Goal: Task Accomplishment & Management: Use online tool/utility

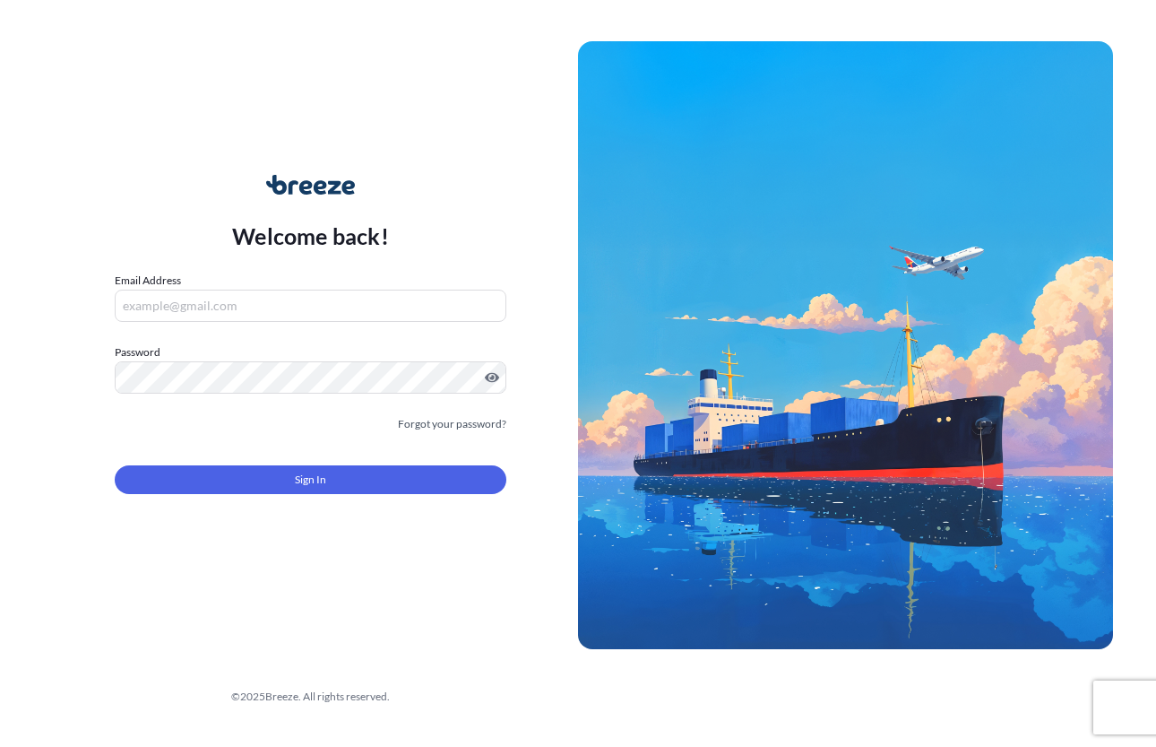
type input "[EMAIL_ADDRESS][DOMAIN_NAME]"
click at [1094, 34] on div "Welcome back! Email Address [EMAIL_ADDRESS][DOMAIN_NAME] Password Must include:…" at bounding box center [578, 373] width 1156 height 747
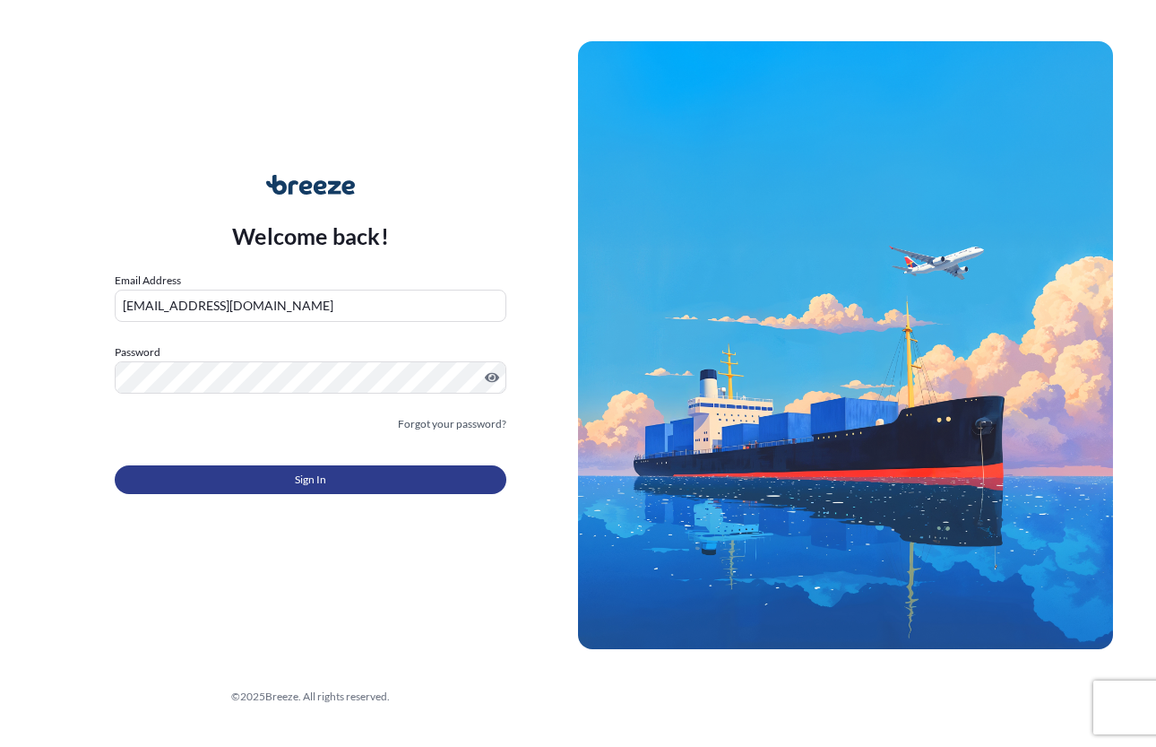
click at [335, 481] on button "Sign In" at bounding box center [311, 479] width 392 height 29
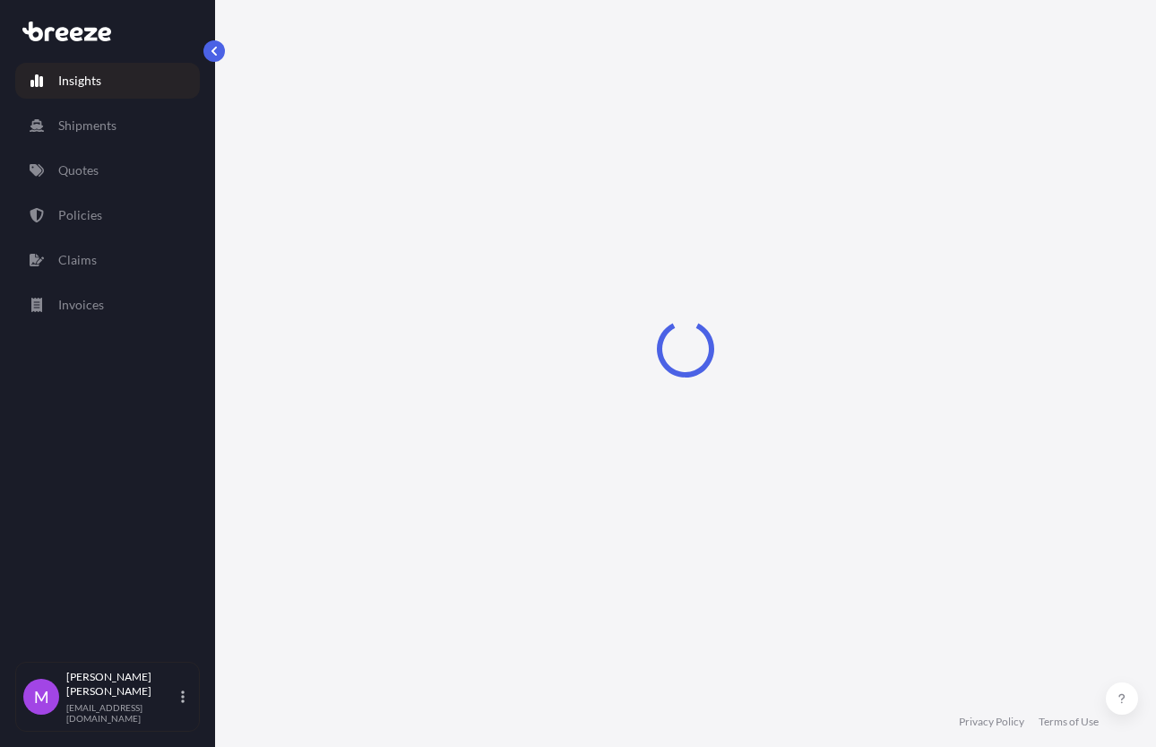
select select "2025"
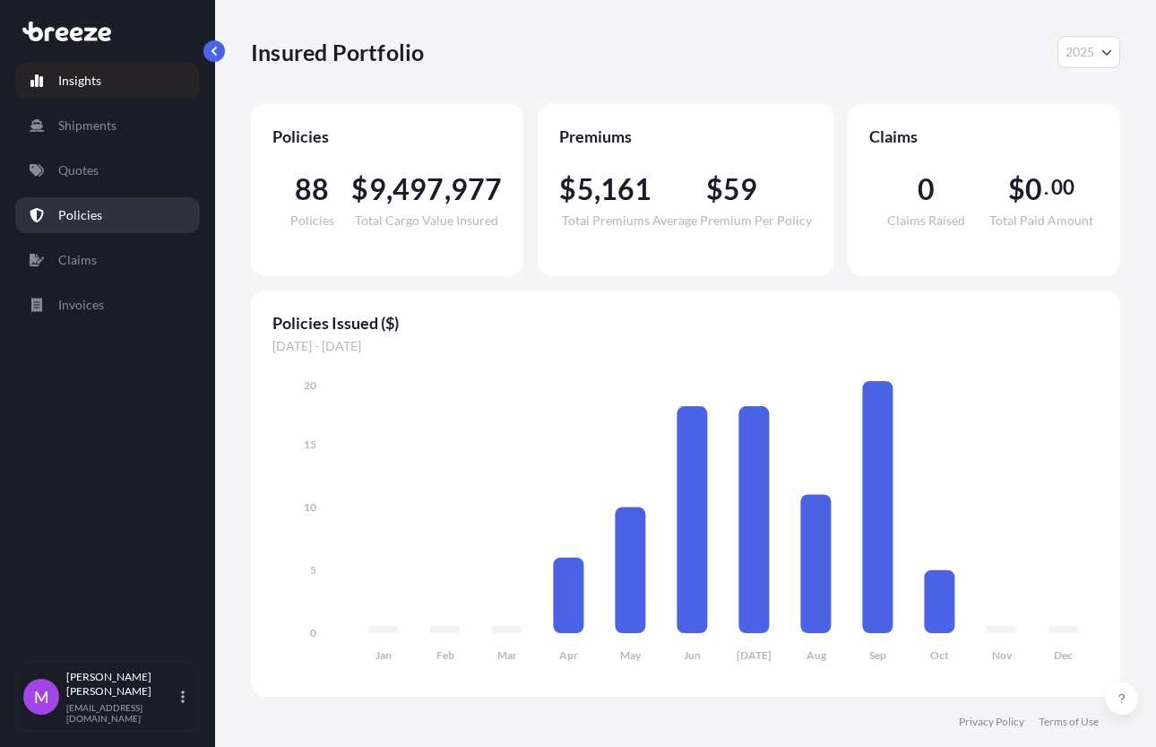
click at [91, 210] on p "Policies" at bounding box center [80, 215] width 44 height 18
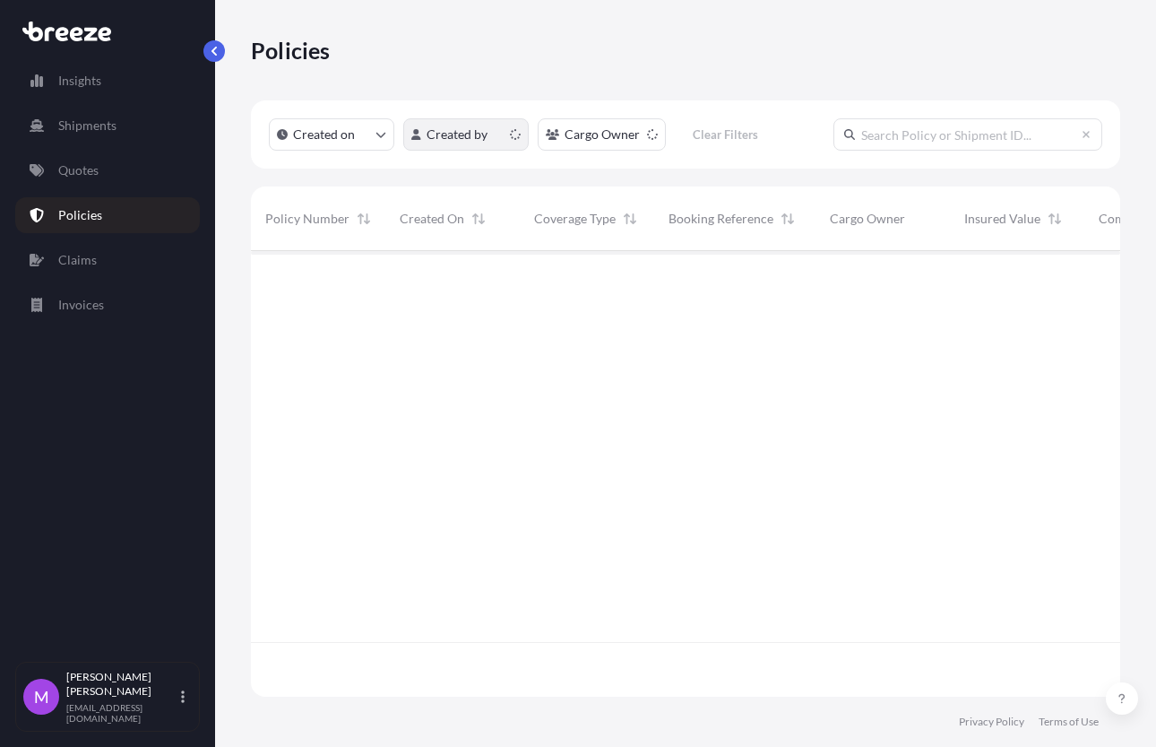
scroll to position [438, 852]
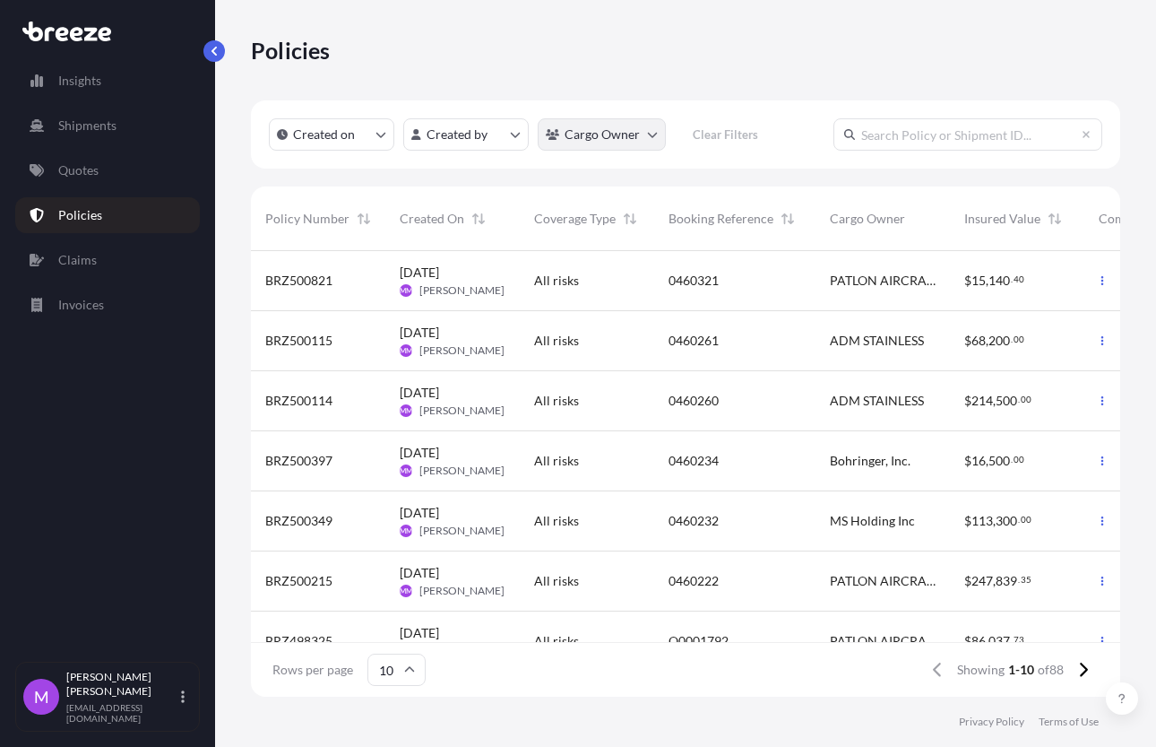
click at [657, 134] on html "Insights Shipments Quotes Policies Claims Invoices M [PERSON_NAME] [EMAIL_ADDRE…" at bounding box center [578, 373] width 1156 height 747
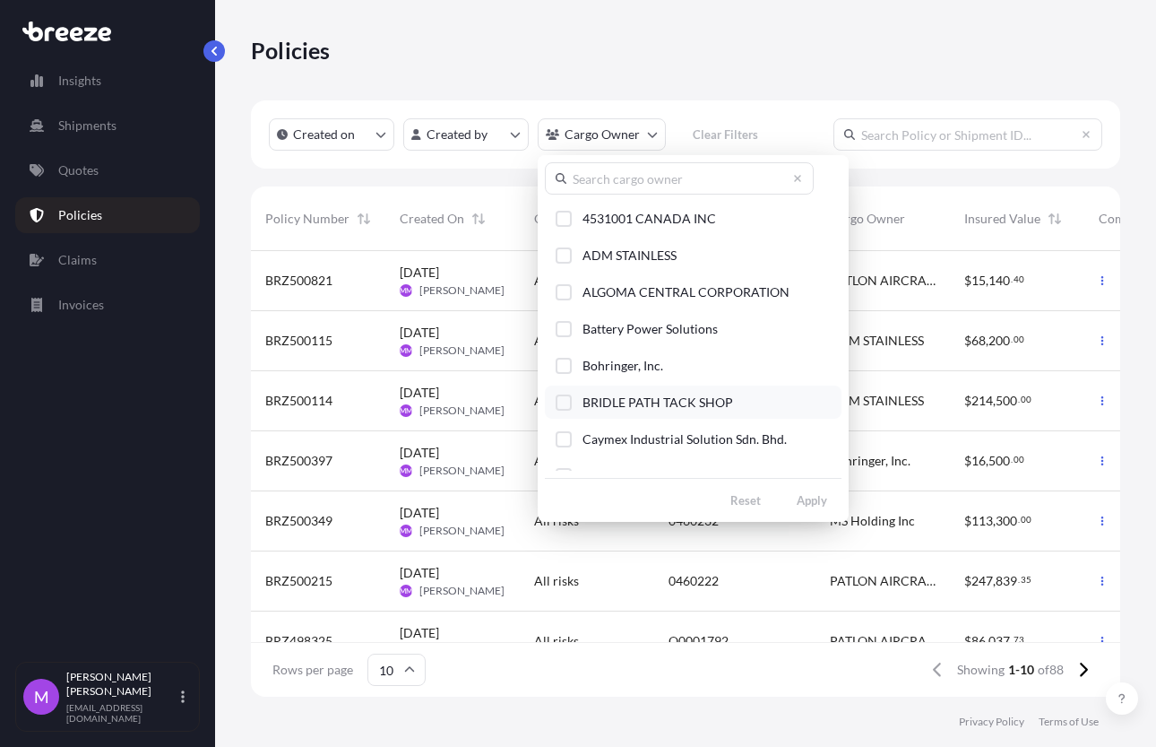
scroll to position [224, 0]
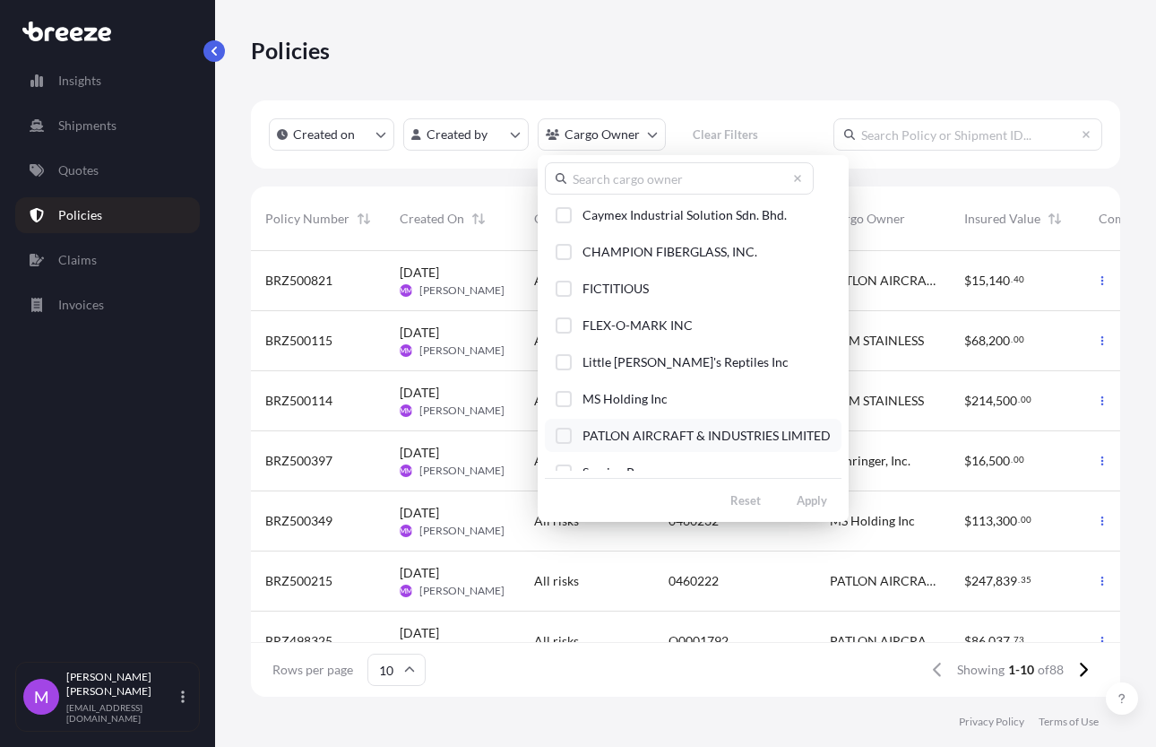
click at [568, 436] on div "Select Option" at bounding box center [564, 436] width 16 height 16
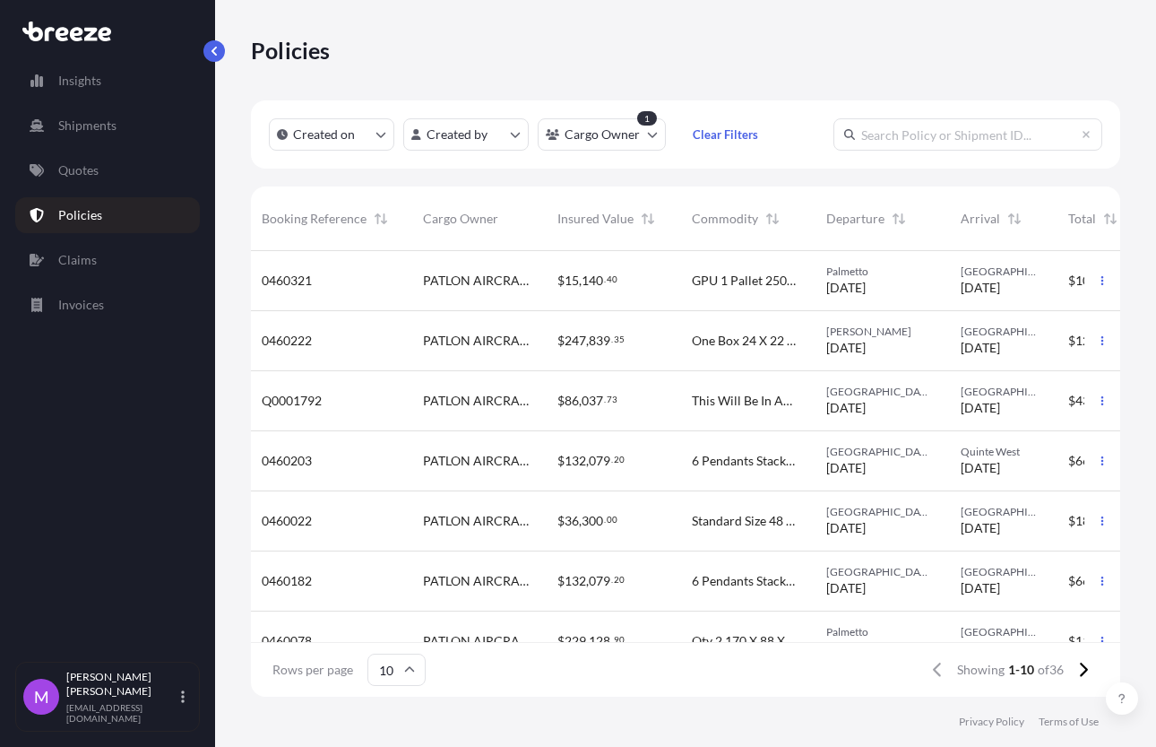
scroll to position [0, 410]
click at [1097, 397] on icon "button" at bounding box center [1102, 400] width 11 height 11
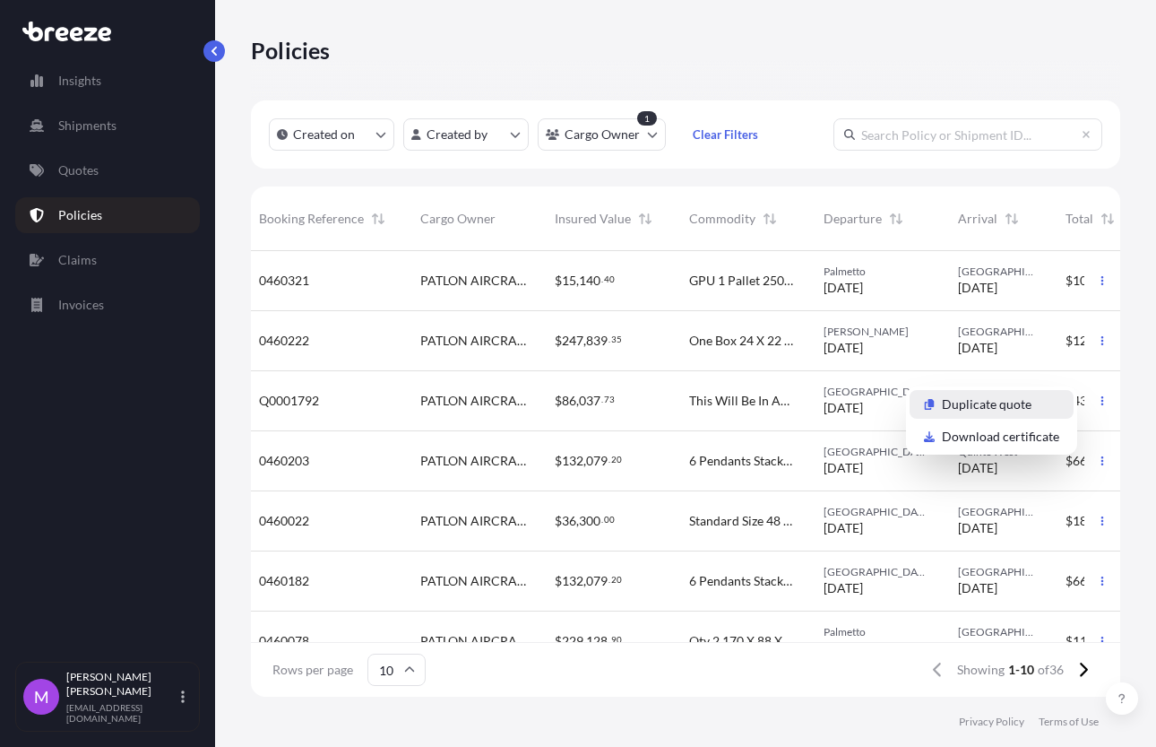
click at [1002, 410] on p "Duplicate quote" at bounding box center [987, 404] width 90 height 18
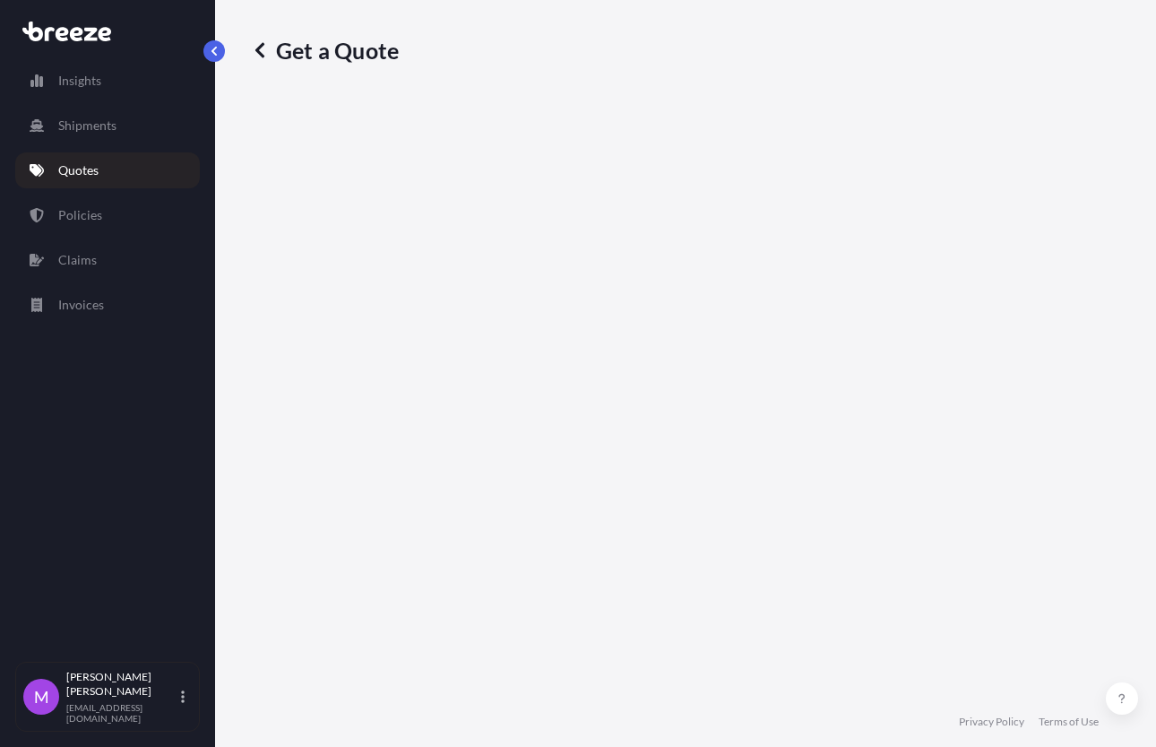
select select "Road"
select select "1"
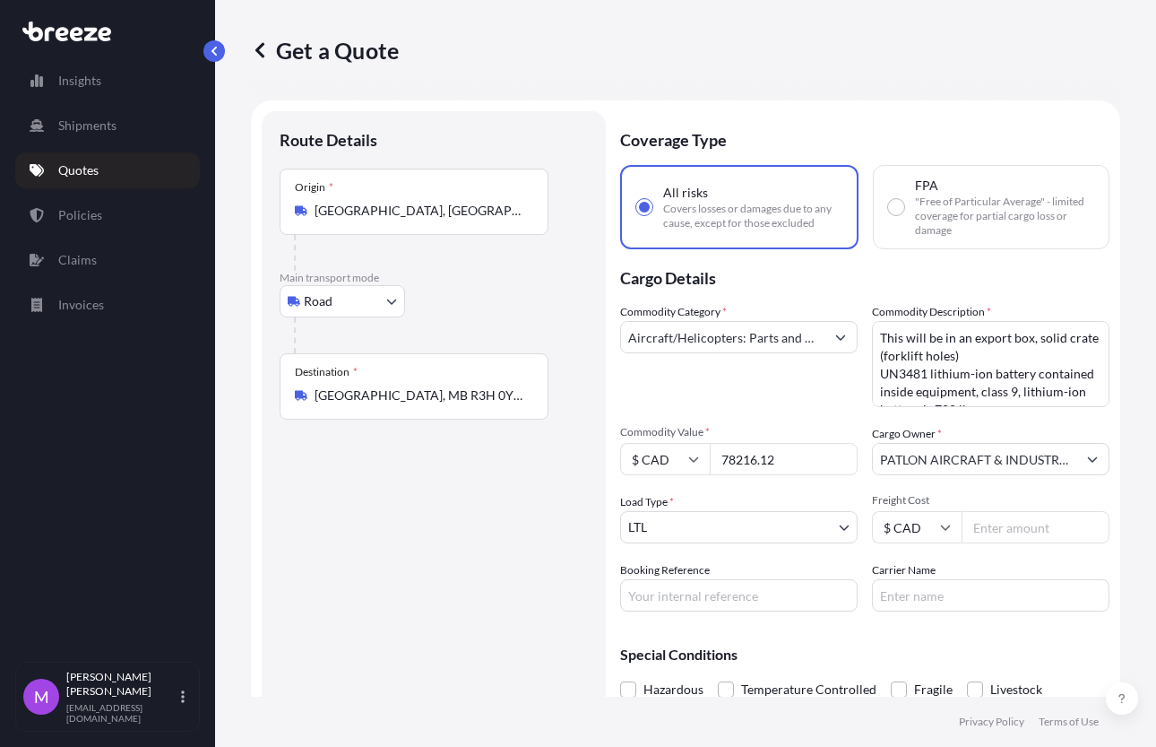
scroll to position [29, 0]
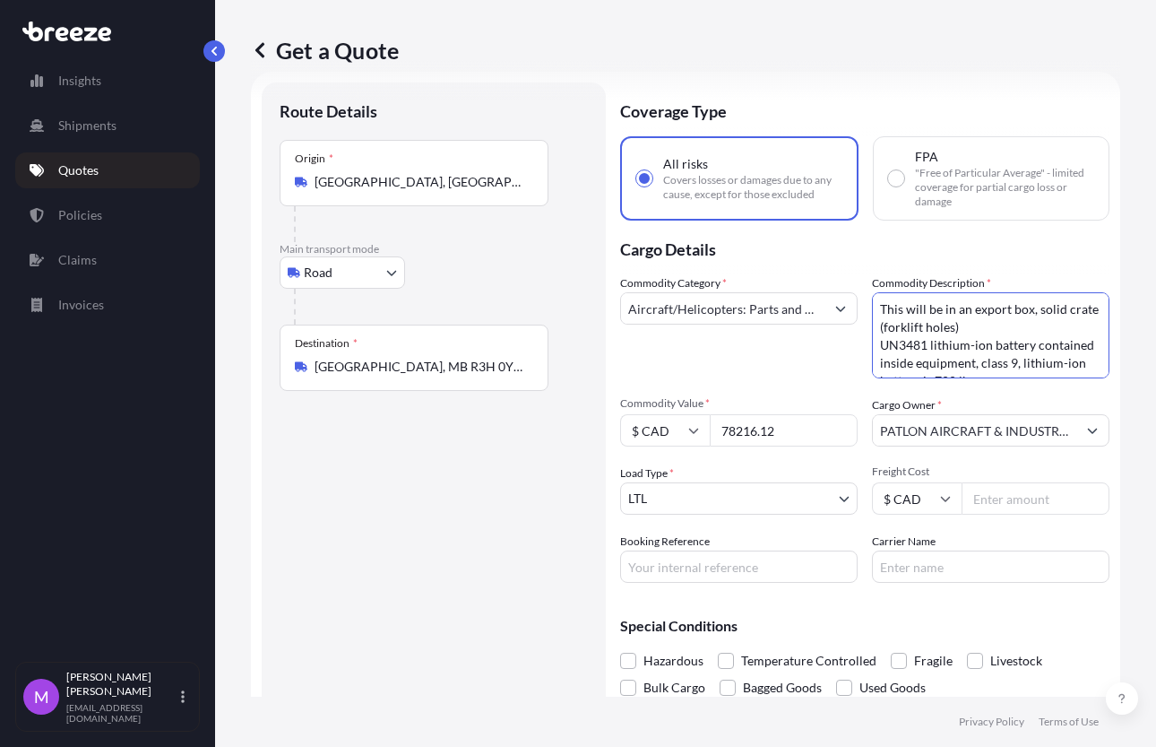
click at [925, 354] on textarea "This will be in an export box, solid crate (forklift holes) UN3481 lithium-ion …" at bounding box center [991, 335] width 238 height 86
paste textarea "THIS WILL BE IN AN EXPORT BOX, SOLID CRATE (FORKLIFT HOLES) UN3481 LITHIUM-ION …"
type textarea "THIS WILL BE IN AN EXPORT BOX, SOLID CRATE (FORKLIFT HOLES) UN3481 LITHIUM-ION …"
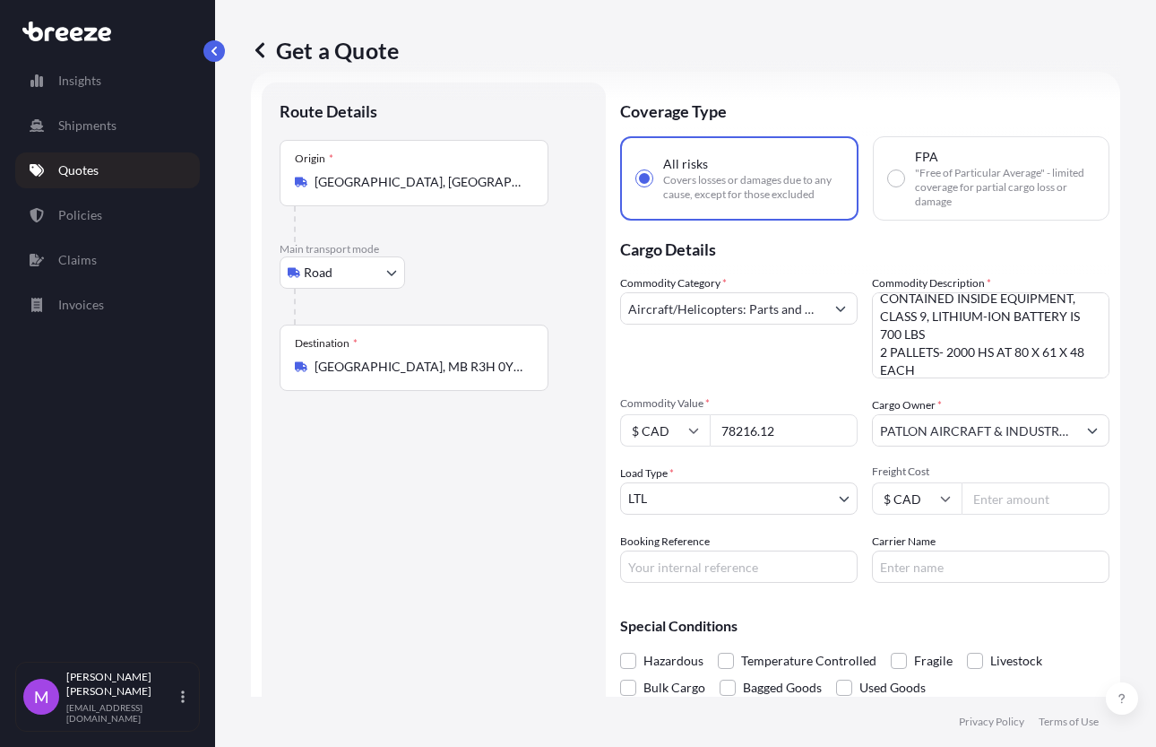
click at [759, 432] on input "78216.12" at bounding box center [784, 430] width 148 height 32
click at [773, 414] on input "78216.12" at bounding box center [784, 430] width 148 height 32
drag, startPoint x: 773, startPoint y: 429, endPoint x: 818, endPoint y: 436, distance: 45.4
click at [773, 430] on input "78216.12" at bounding box center [784, 430] width 148 height 32
paste input "163665.49"
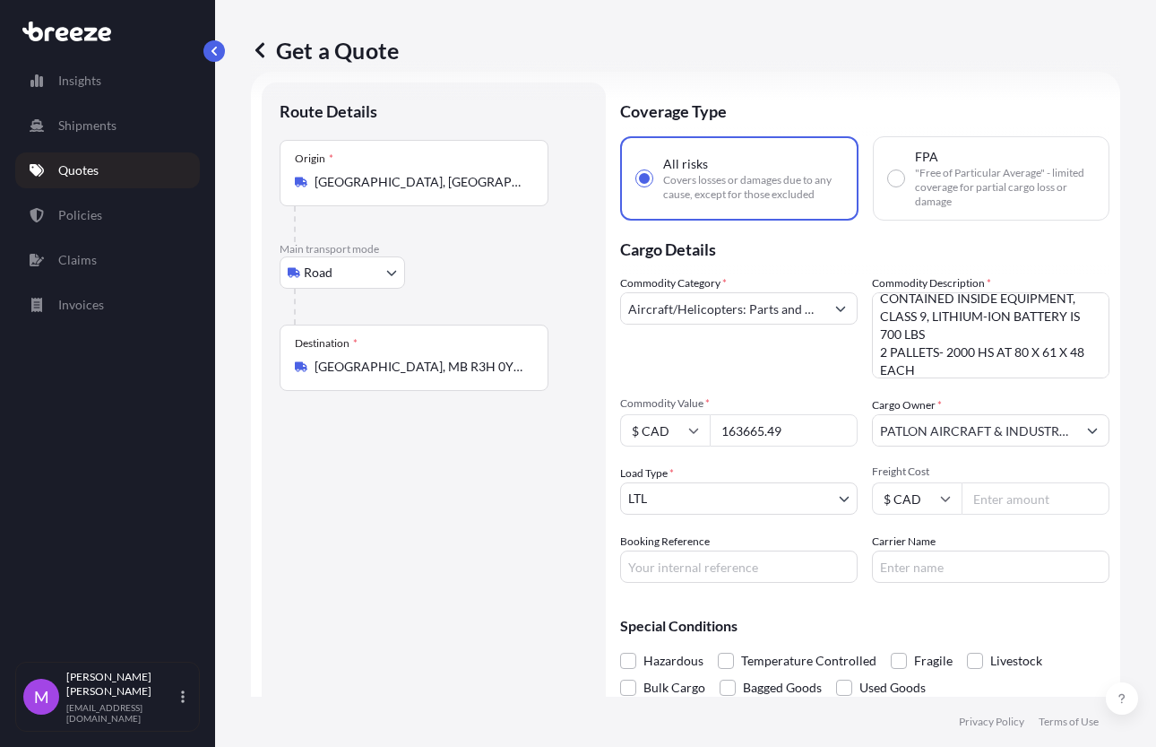
type input "163665.49"
click at [723, 550] on input "Booking Reference" at bounding box center [739, 566] width 238 height 32
click at [680, 562] on input "Booking Reference" at bounding box center [739, 566] width 238 height 32
paste input "Q0002314"
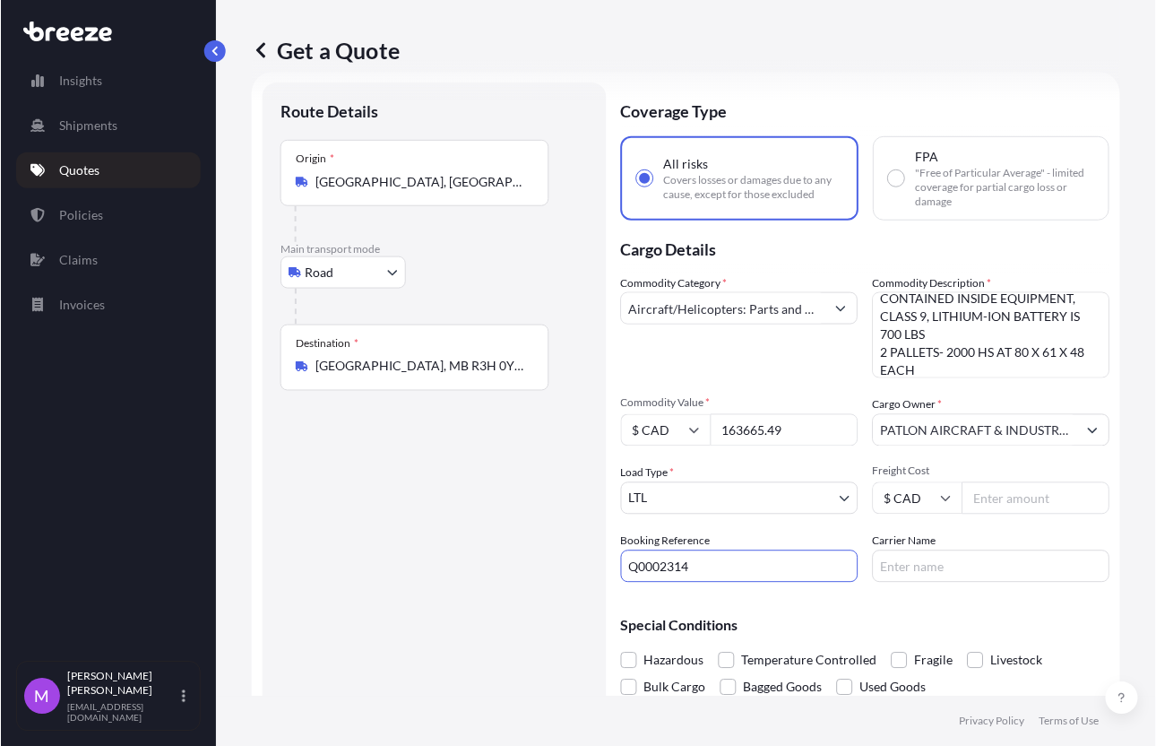
scroll to position [0, 0]
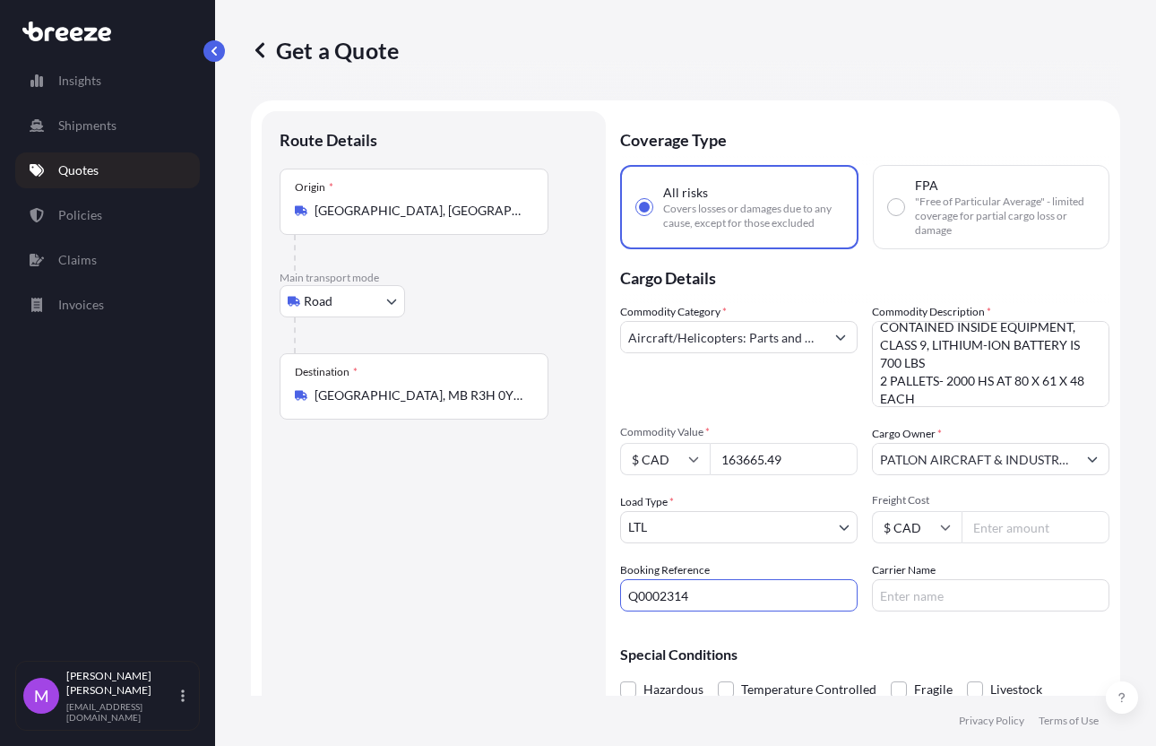
type input "Q0002314"
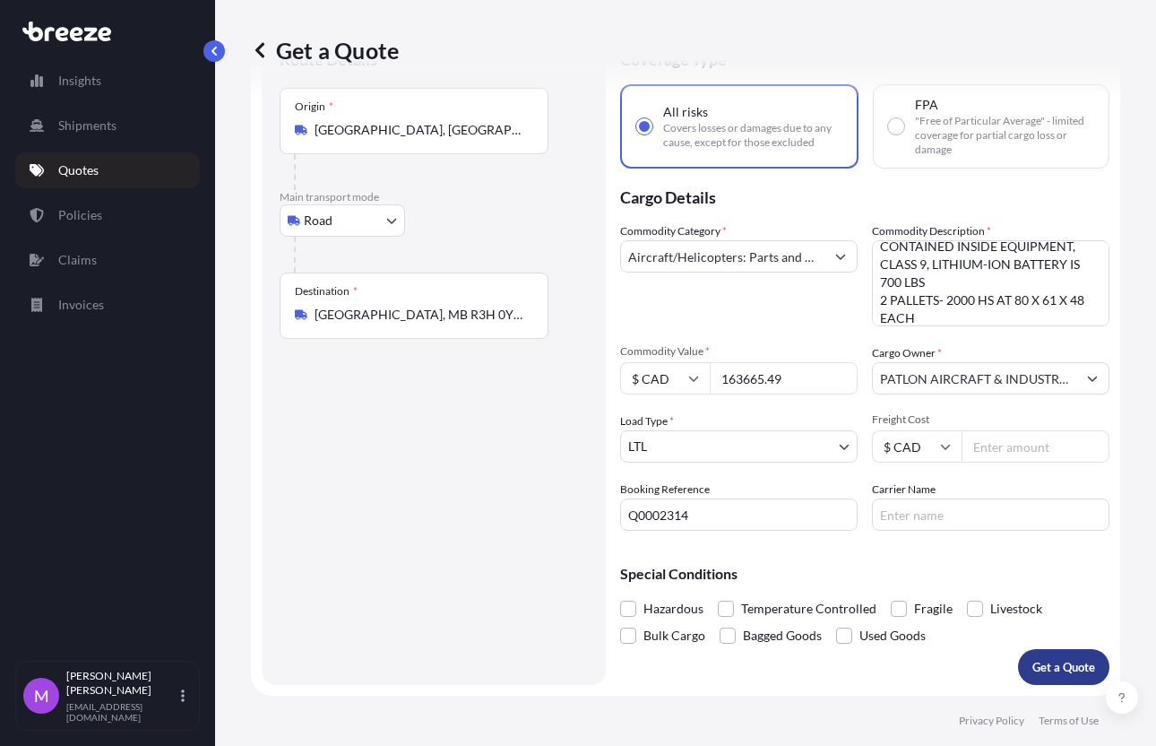
click at [1057, 667] on p "Get a Quote" at bounding box center [1064, 667] width 63 height 18
select select "Road"
select select "1"
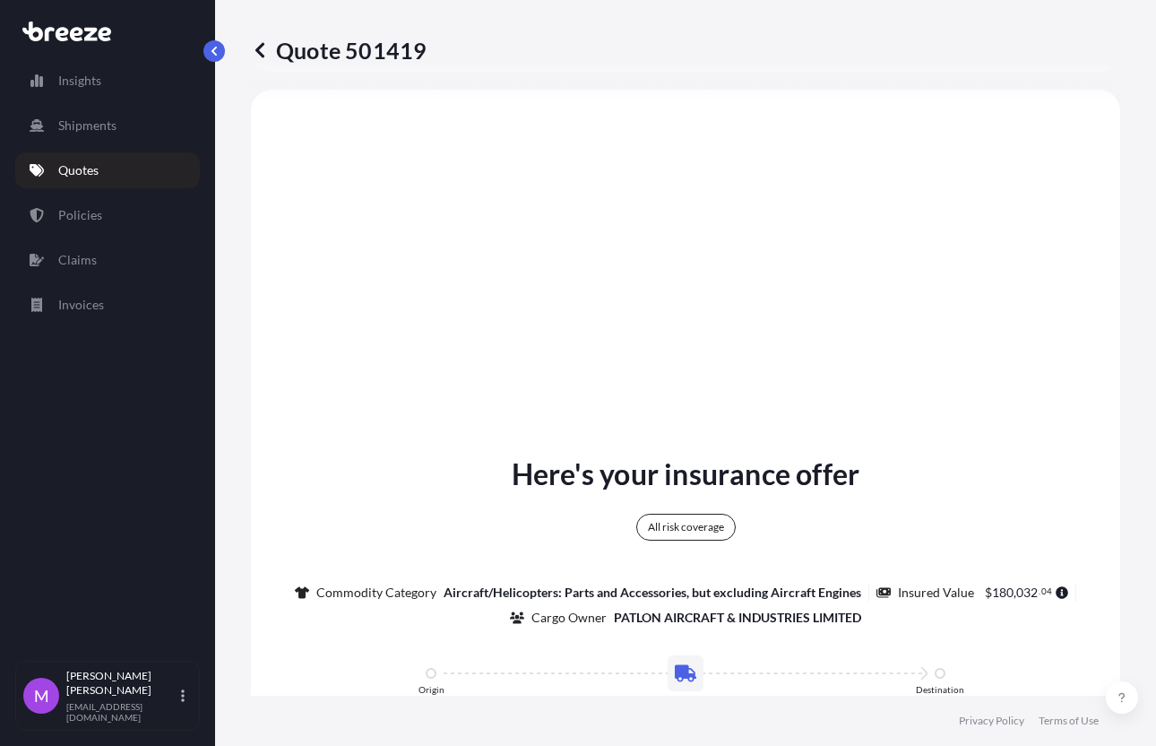
scroll to position [1041, 0]
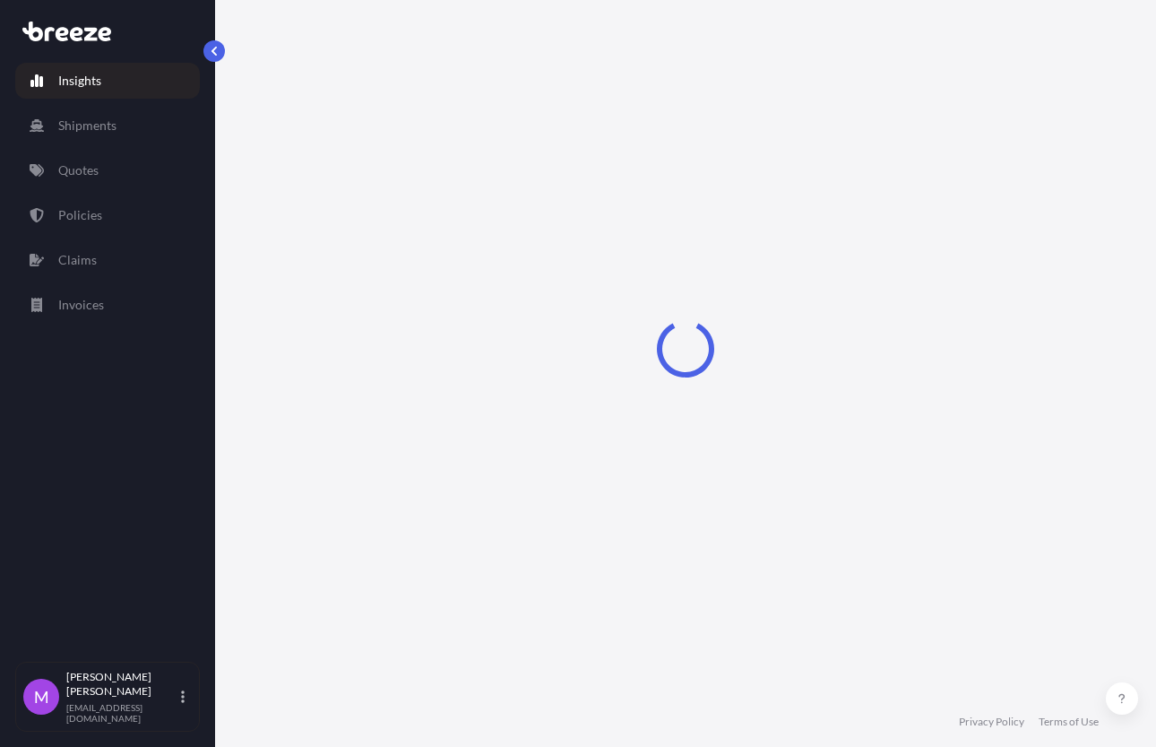
select select "2025"
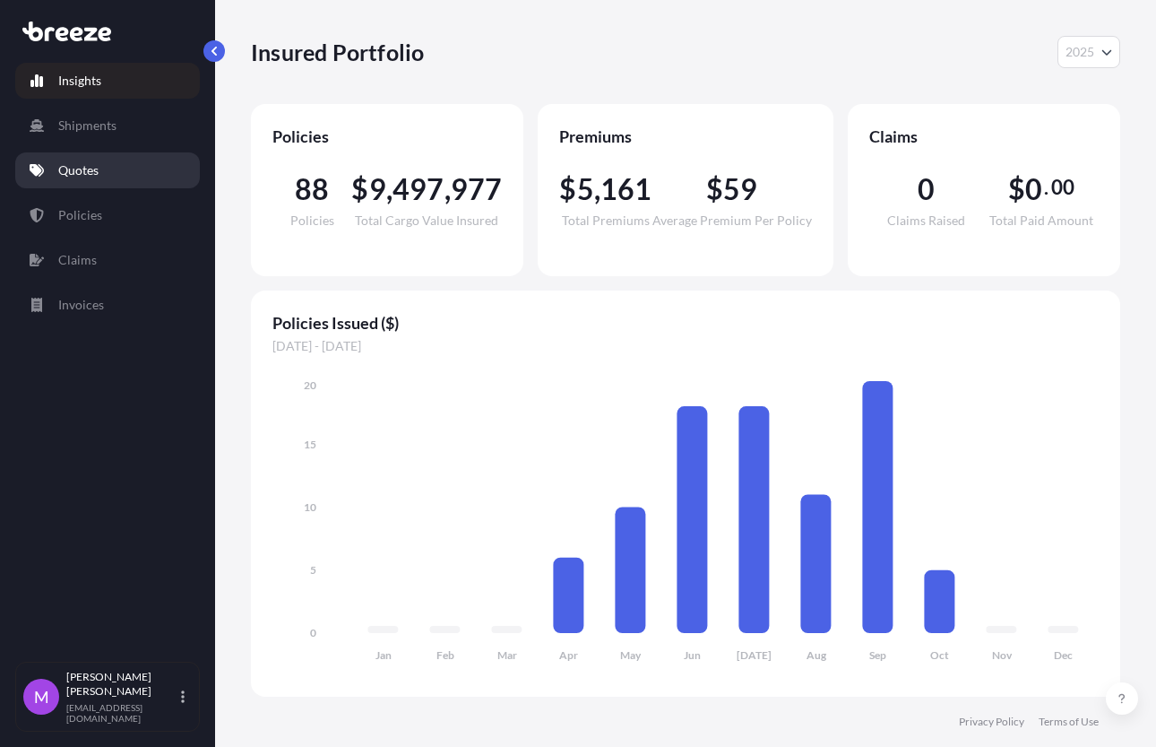
click at [106, 174] on link "Quotes" at bounding box center [107, 170] width 185 height 36
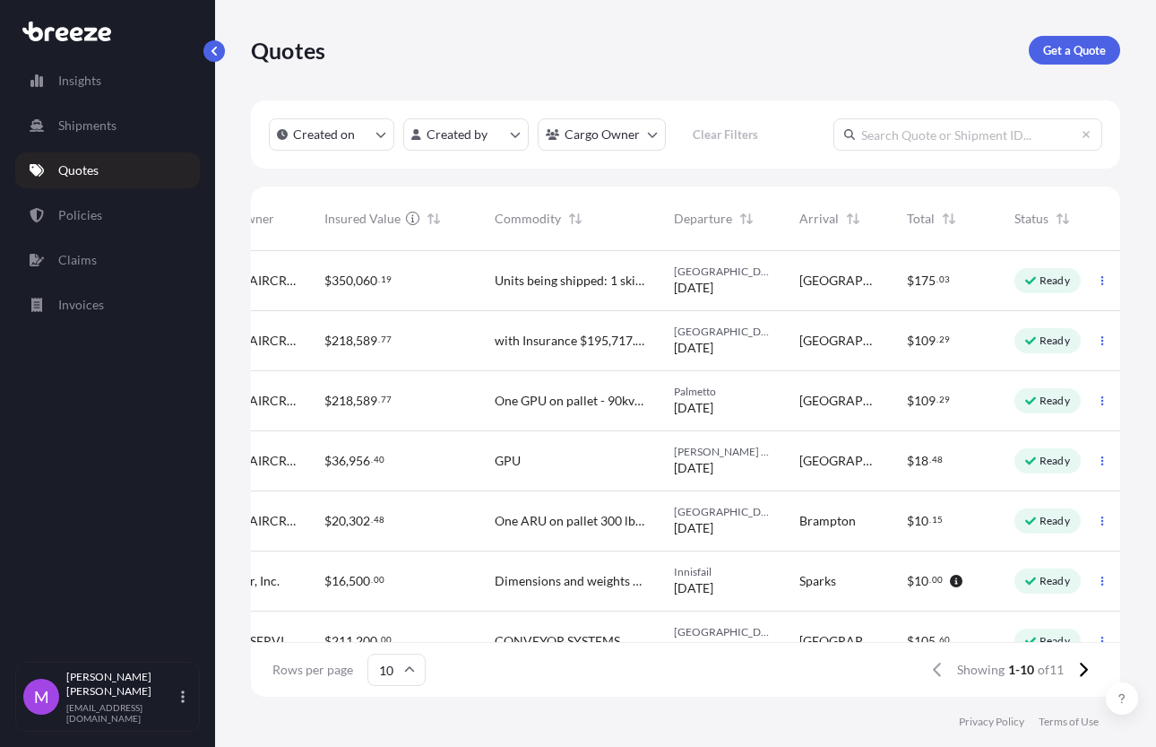
scroll to position [0, 606]
click at [1084, 667] on icon at bounding box center [1084, 669] width 8 height 14
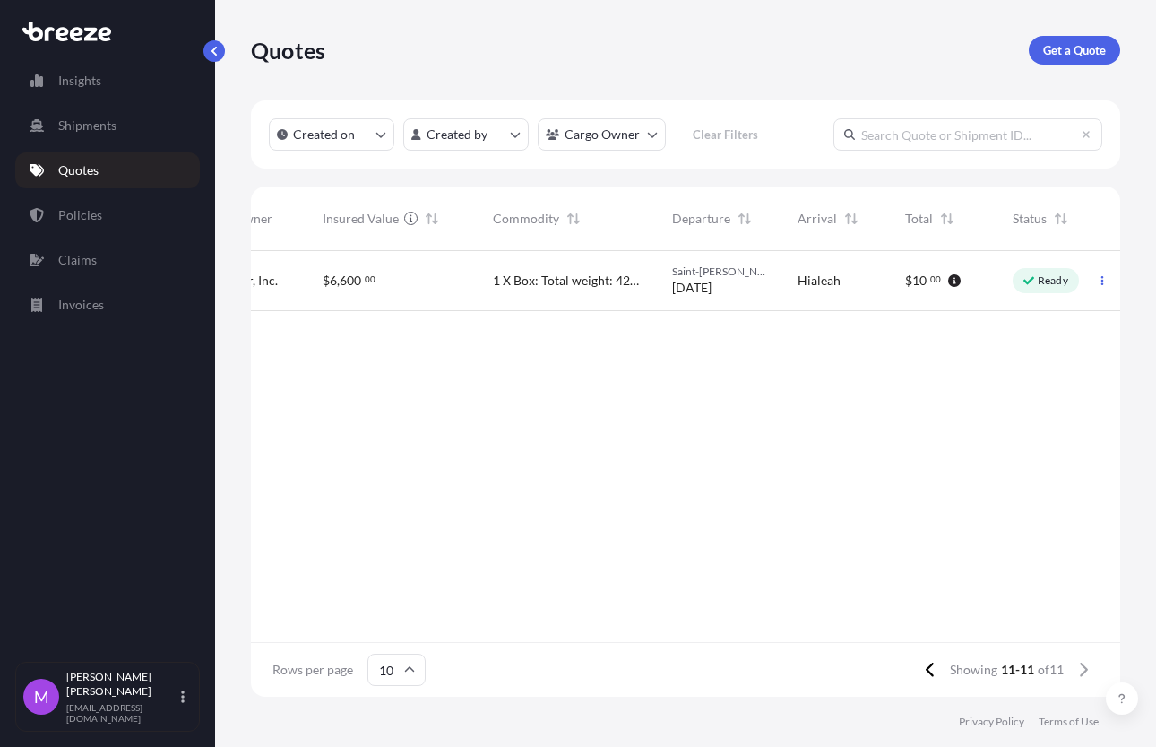
click at [98, 174] on p "Quotes" at bounding box center [78, 170] width 40 height 18
click at [379, 139] on icon "createdOn Filter options" at bounding box center [381, 134] width 11 height 11
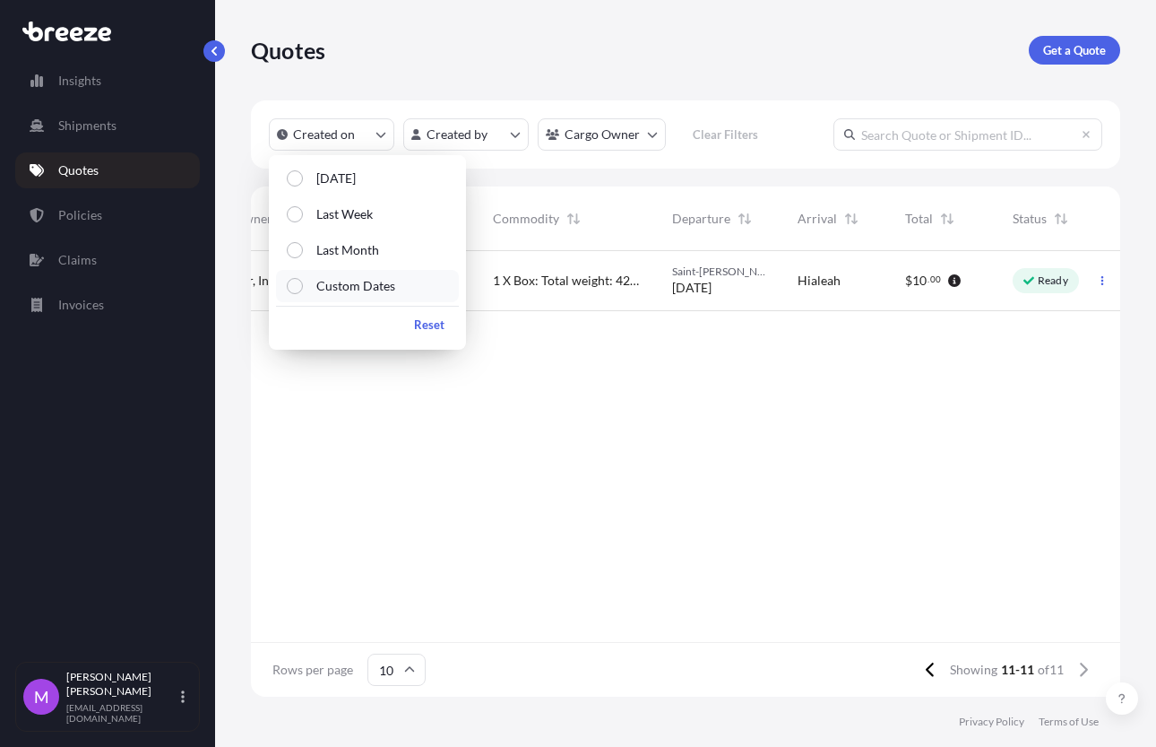
click at [367, 290] on p "Custom Dates" at bounding box center [355, 286] width 79 height 18
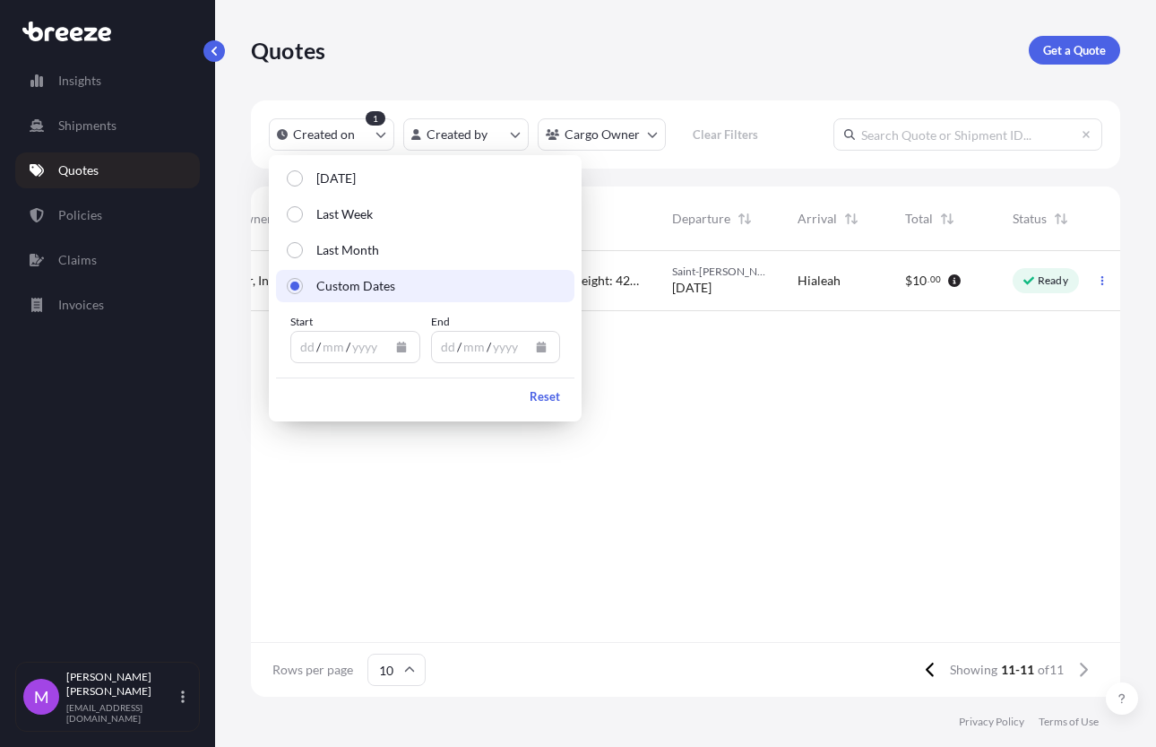
click at [390, 350] on button "Calendar" at bounding box center [401, 347] width 29 height 29
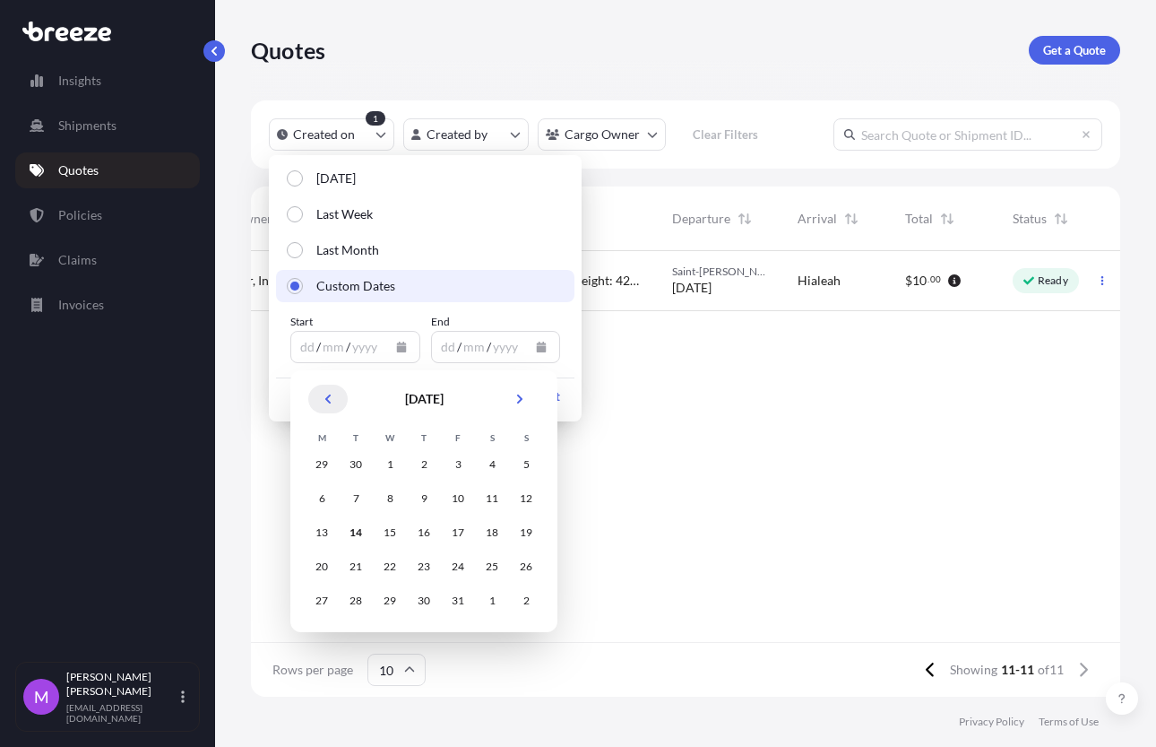
click at [334, 393] on button "Previous" at bounding box center [327, 399] width 39 height 29
click at [341, 397] on button "Previous" at bounding box center [327, 399] width 39 height 29
click at [340, 397] on button "Previous" at bounding box center [327, 399] width 39 height 29
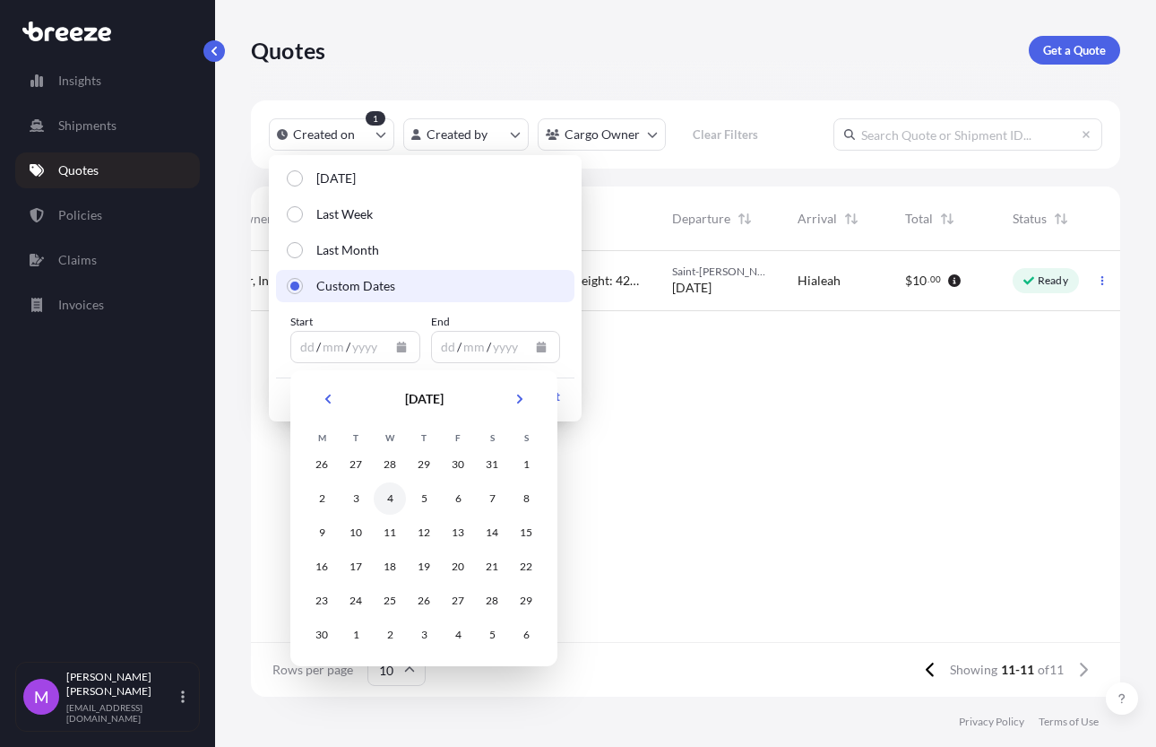
click at [395, 497] on div "4" at bounding box center [390, 498] width 32 height 32
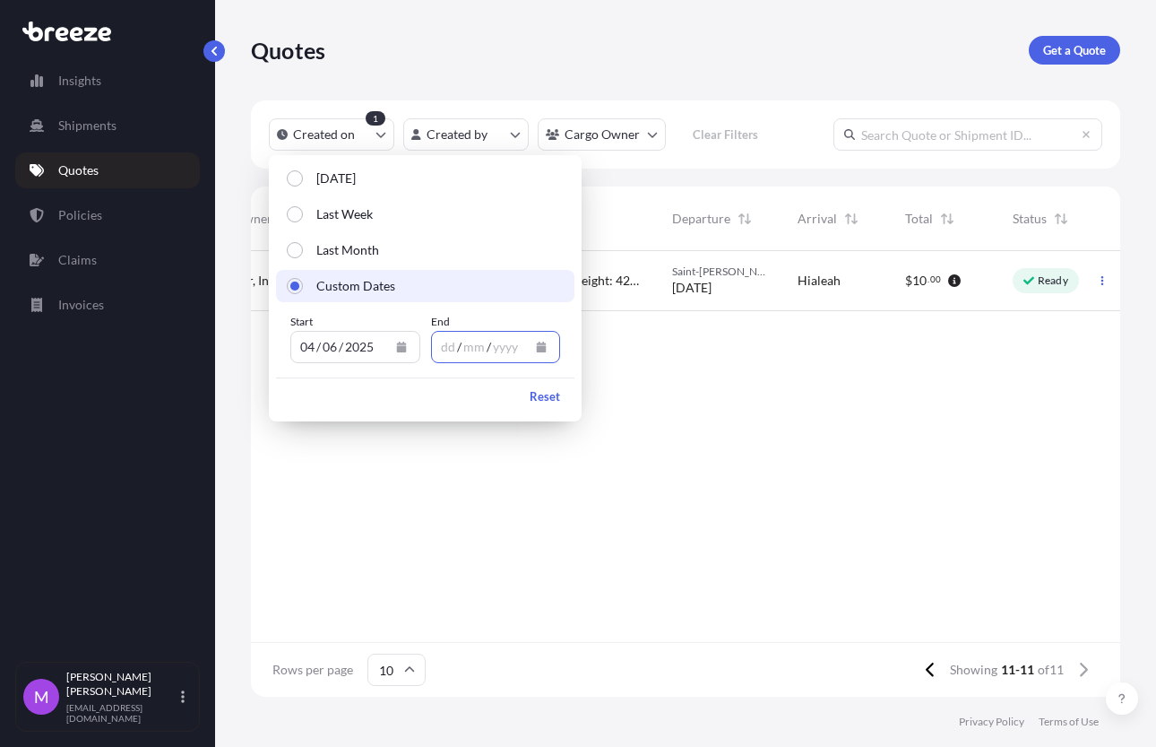
click at [543, 356] on button "Calendar" at bounding box center [541, 347] width 29 height 29
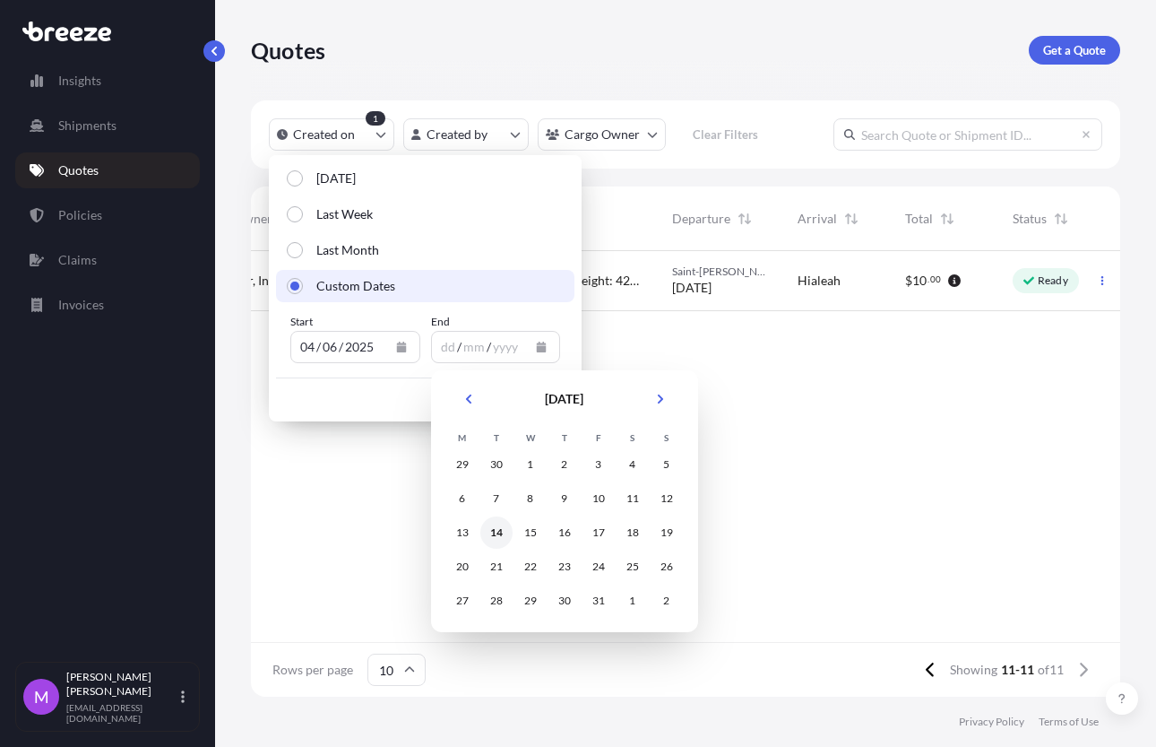
click at [489, 535] on div "14" at bounding box center [496, 532] width 32 height 32
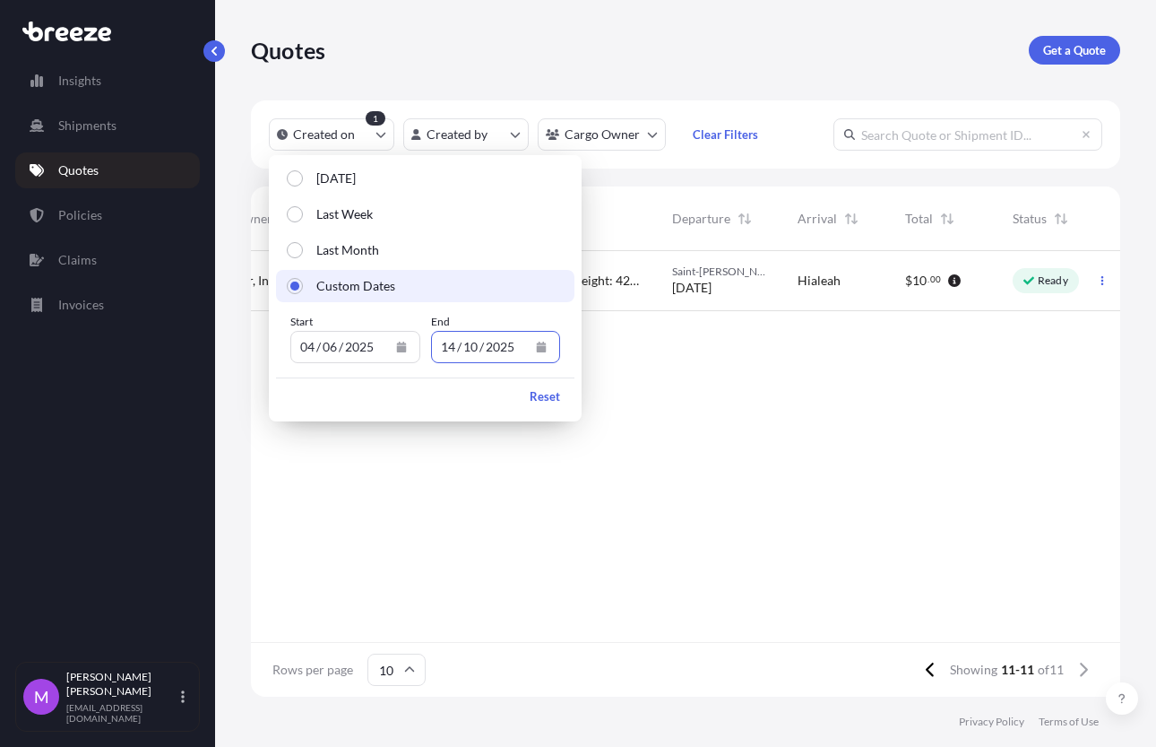
click at [739, 704] on footer "Privacy Policy Terms of Use" at bounding box center [685, 721] width 941 height 50
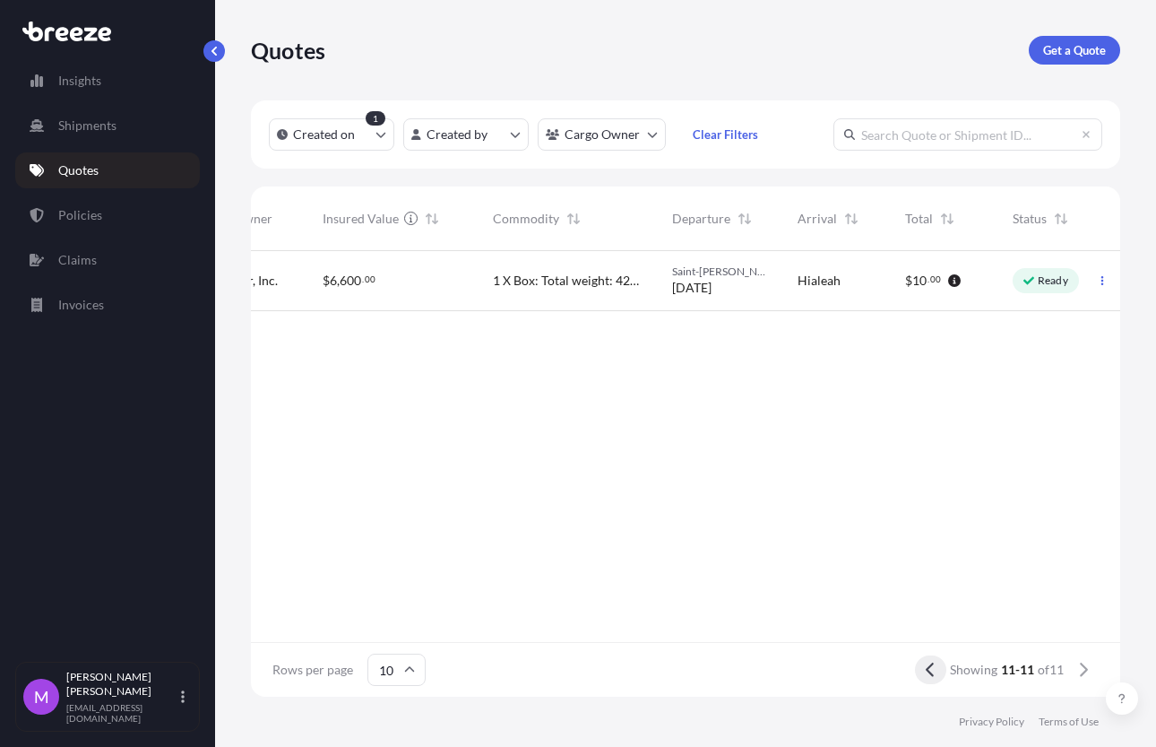
click at [929, 679] on button at bounding box center [930, 669] width 31 height 29
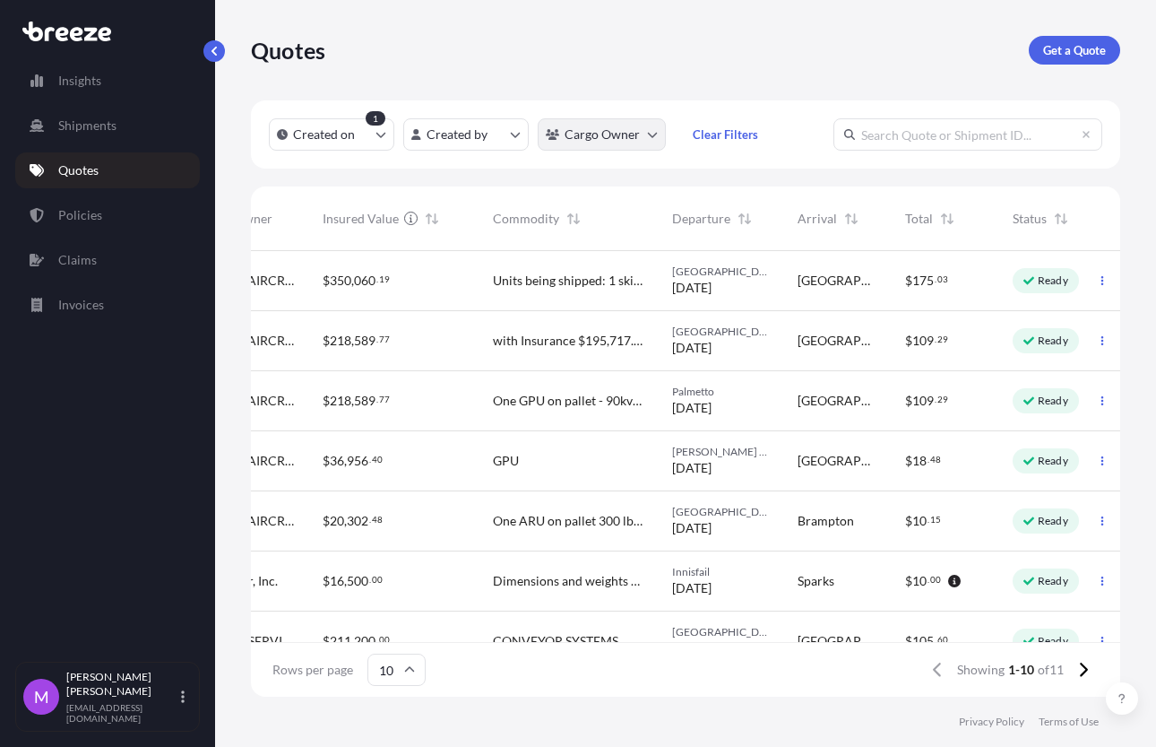
click at [649, 134] on html "Insights Shipments Quotes Policies Claims Invoices M Maricel Manansala maricelm…" at bounding box center [578, 373] width 1156 height 747
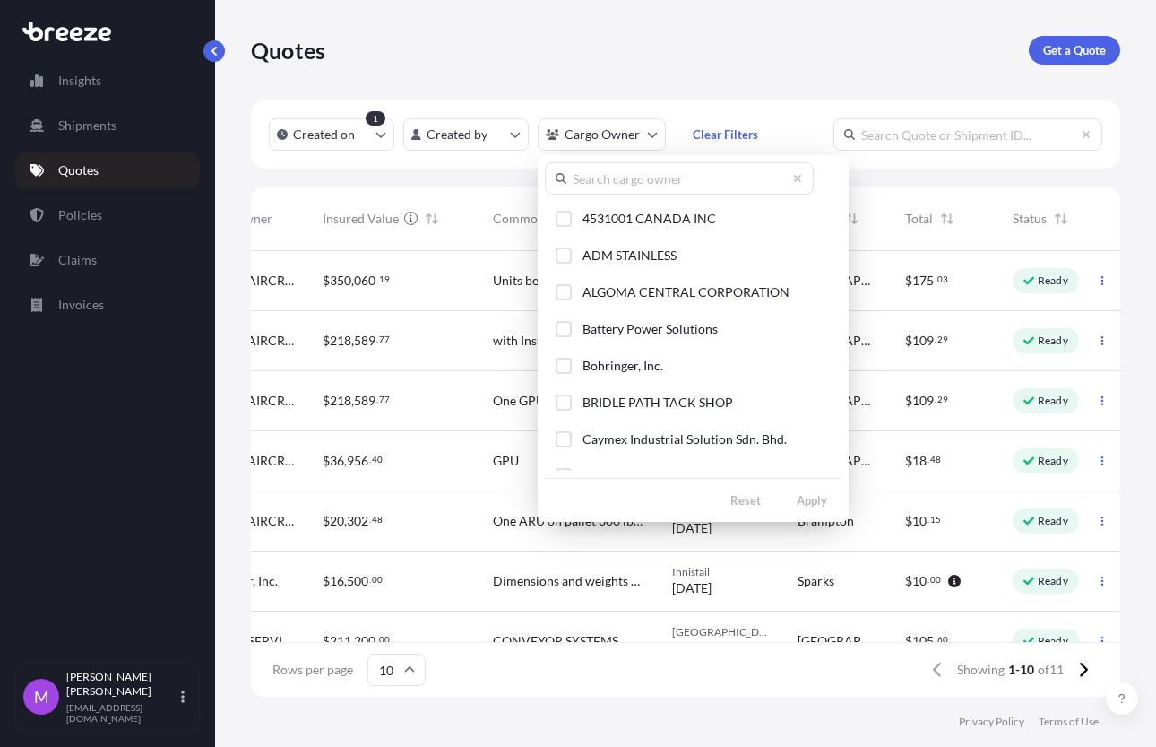
click at [108, 229] on html "Insights Shipments Quotes Policies Claims Invoices M Maricel Manansala maricelm…" at bounding box center [578, 373] width 1156 height 747
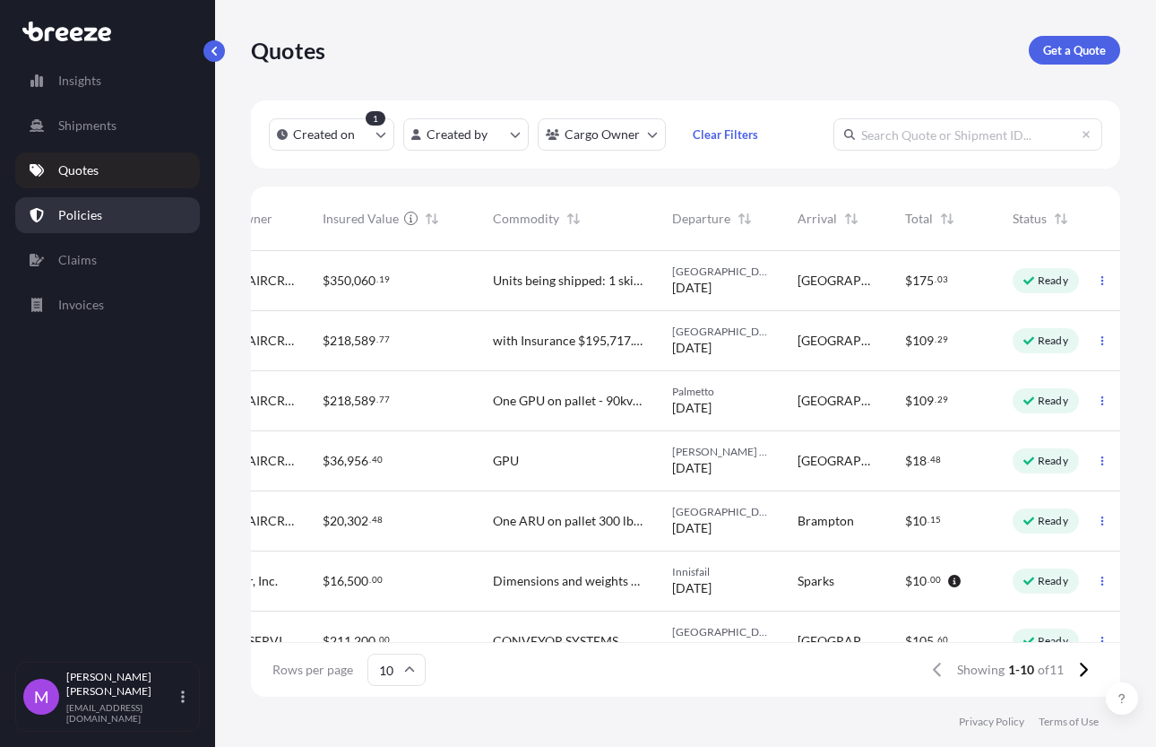
click at [103, 218] on link "Policies" at bounding box center [107, 215] width 185 height 36
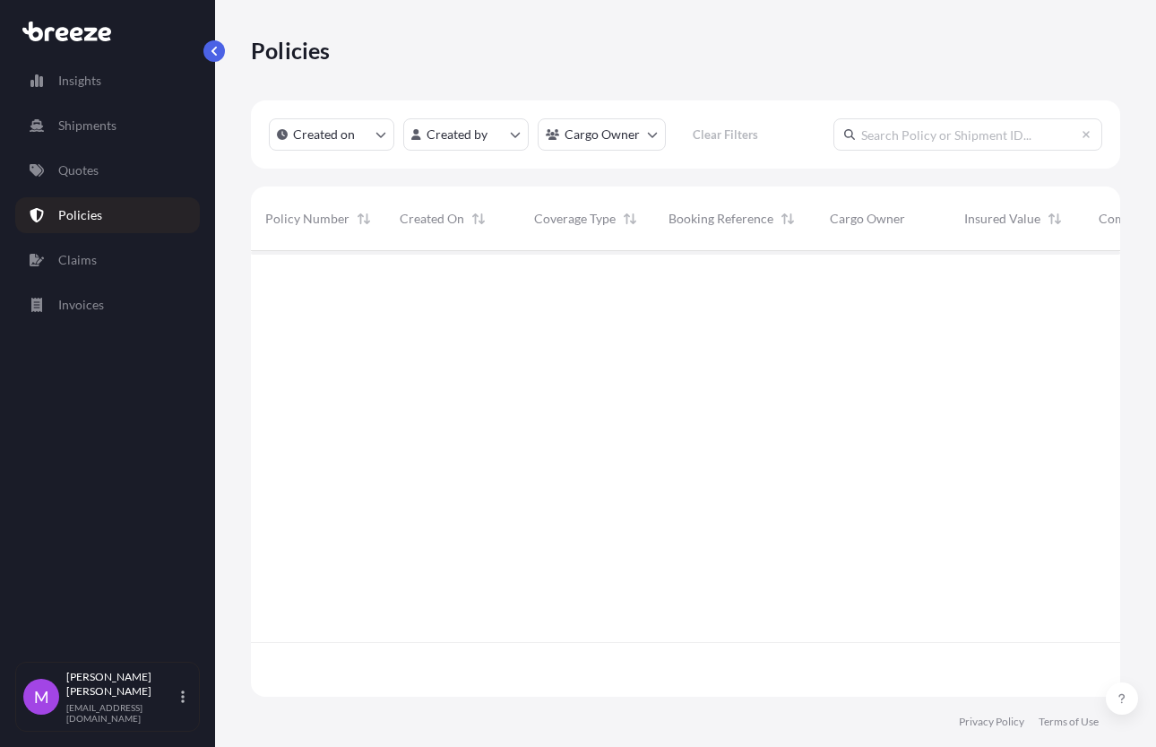
scroll to position [438, 852]
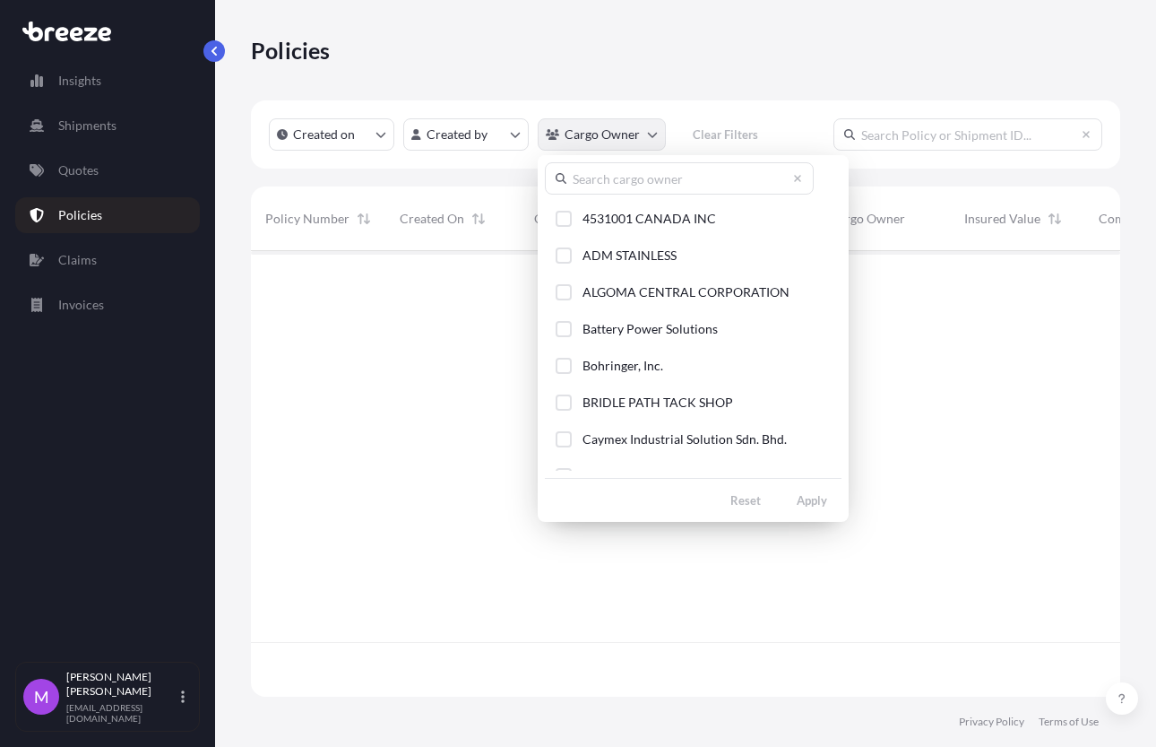
click at [651, 142] on html "Insights Shipments Quotes Policies Claims Invoices M Maricel Manansala maricelm…" at bounding box center [578, 373] width 1156 height 747
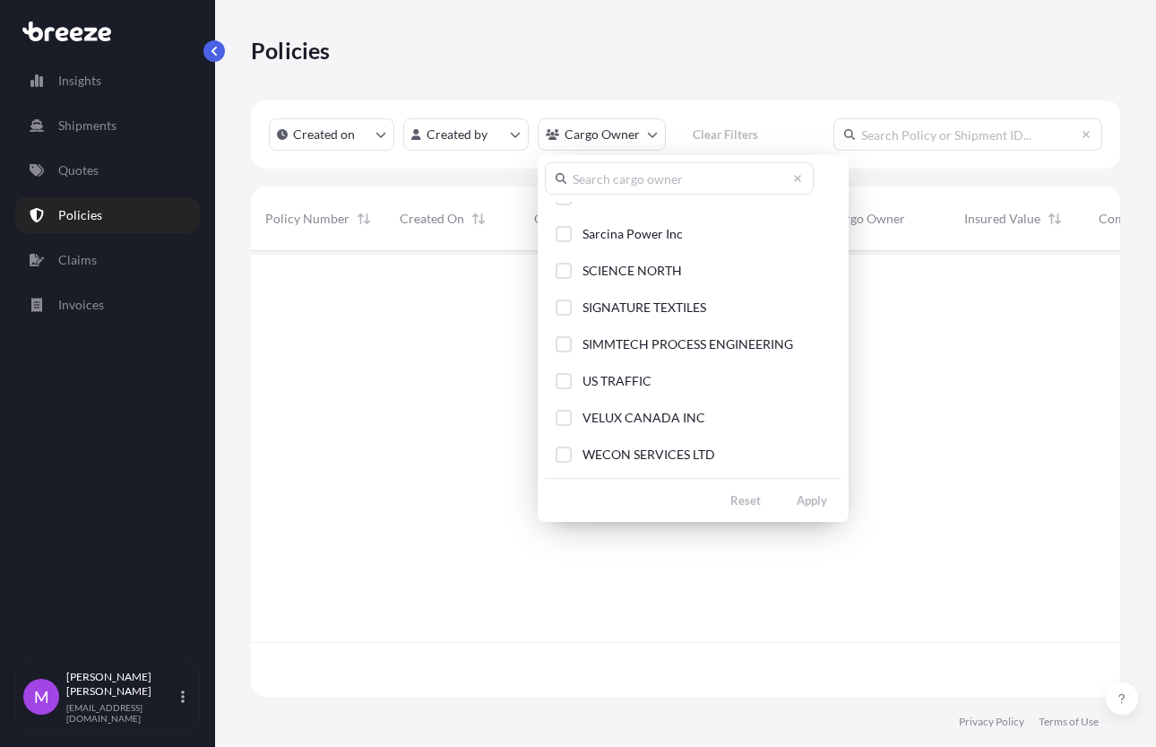
scroll to position [275, 0]
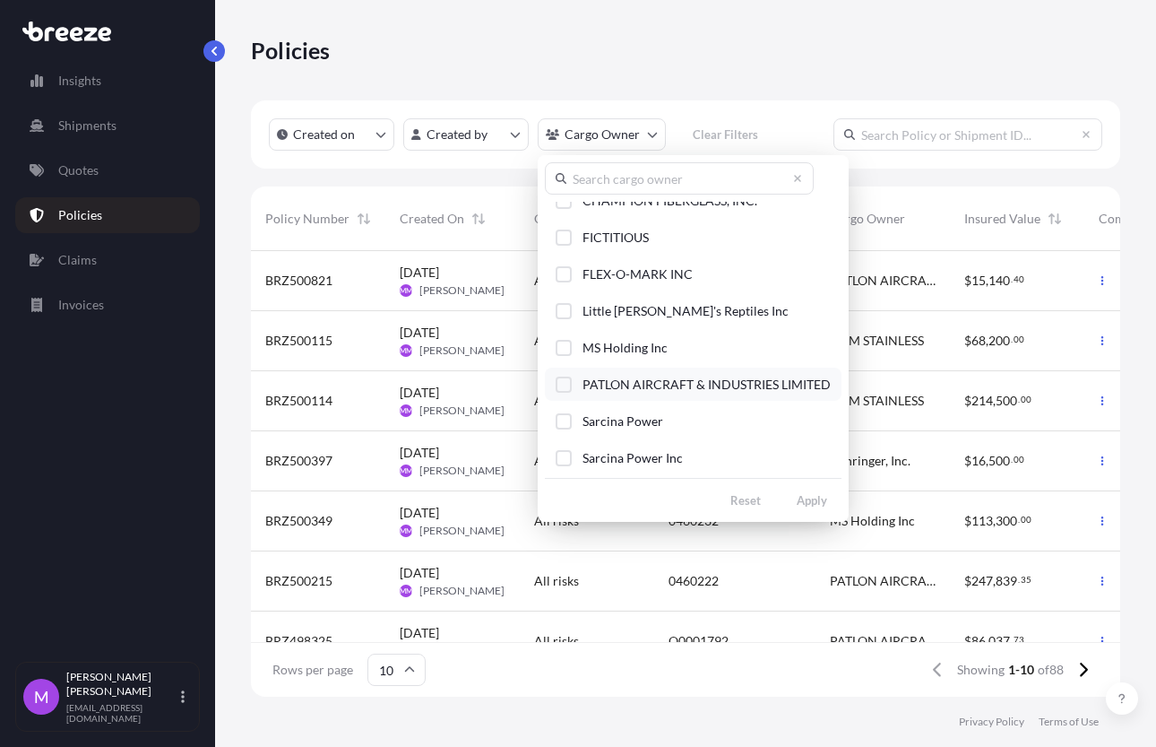
click at [559, 387] on div "Select Option" at bounding box center [564, 384] width 16 height 16
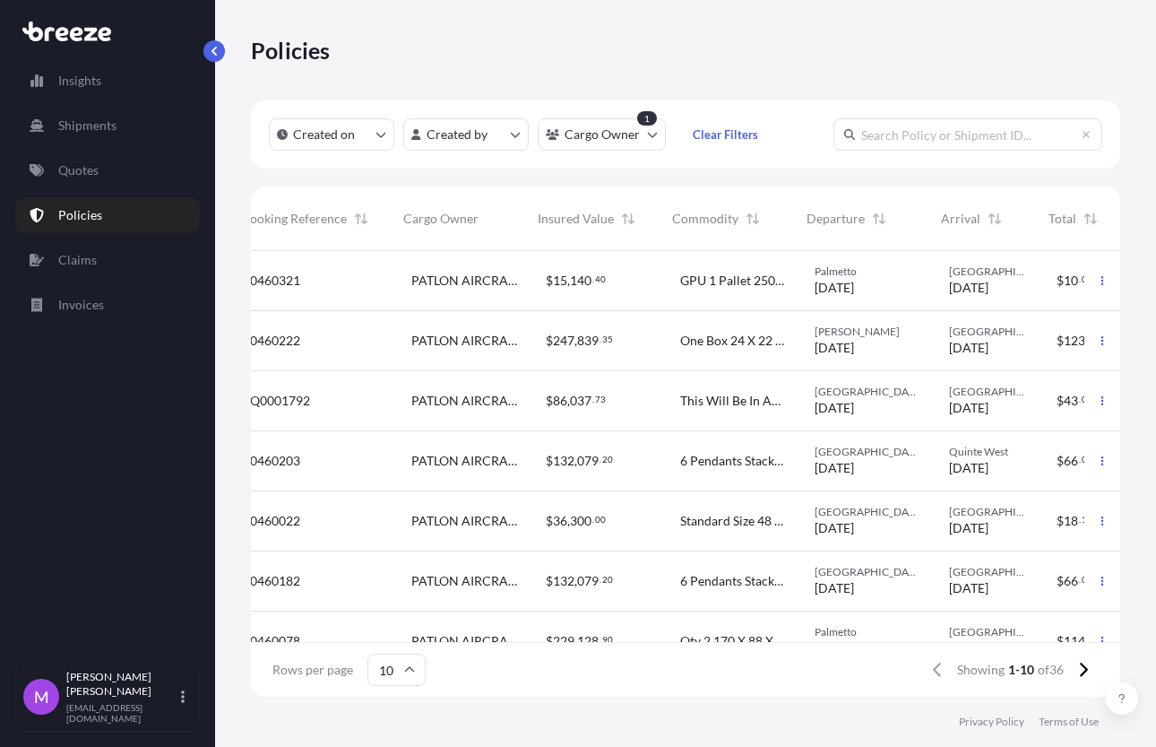
scroll to position [0, 436]
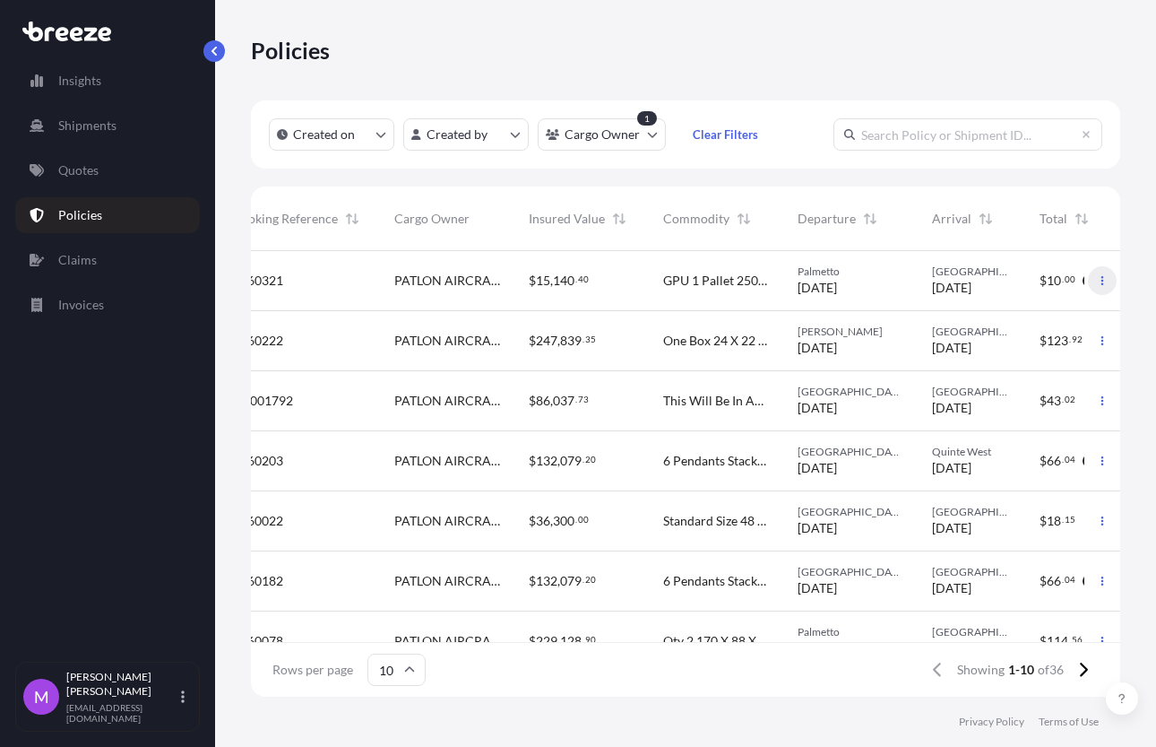
click at [1088, 290] on button "button" at bounding box center [1102, 280] width 29 height 29
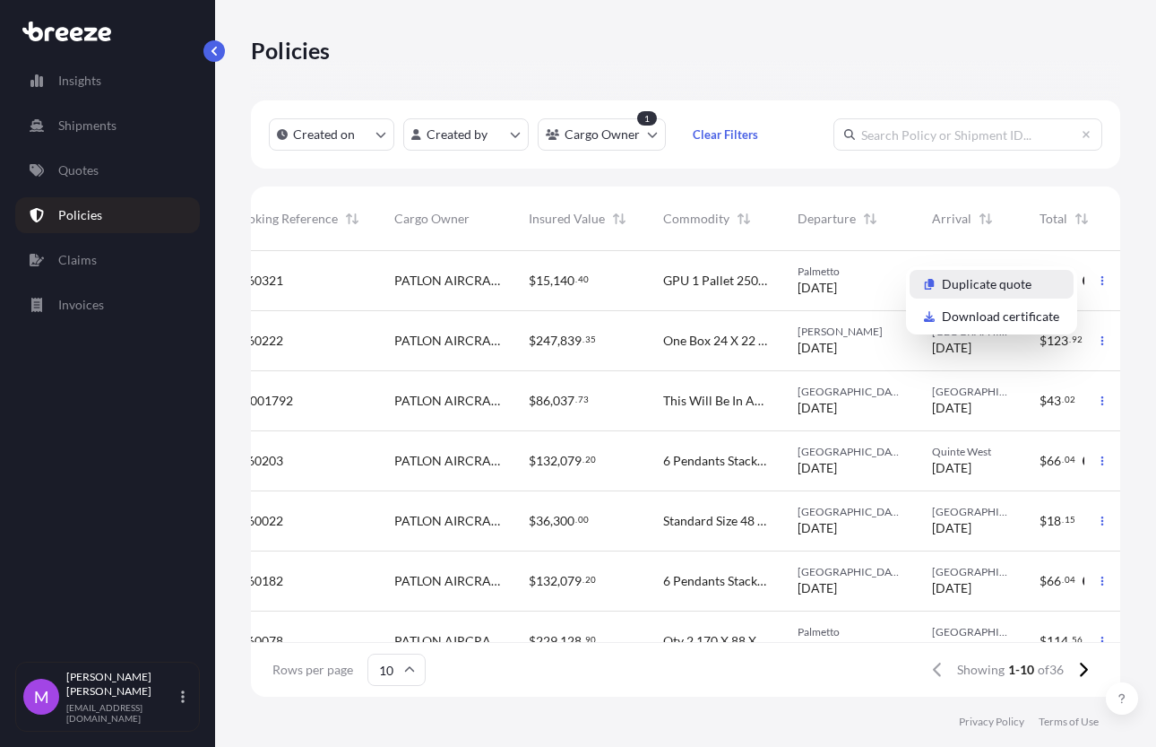
click at [989, 280] on p "Duplicate quote" at bounding box center [987, 284] width 90 height 18
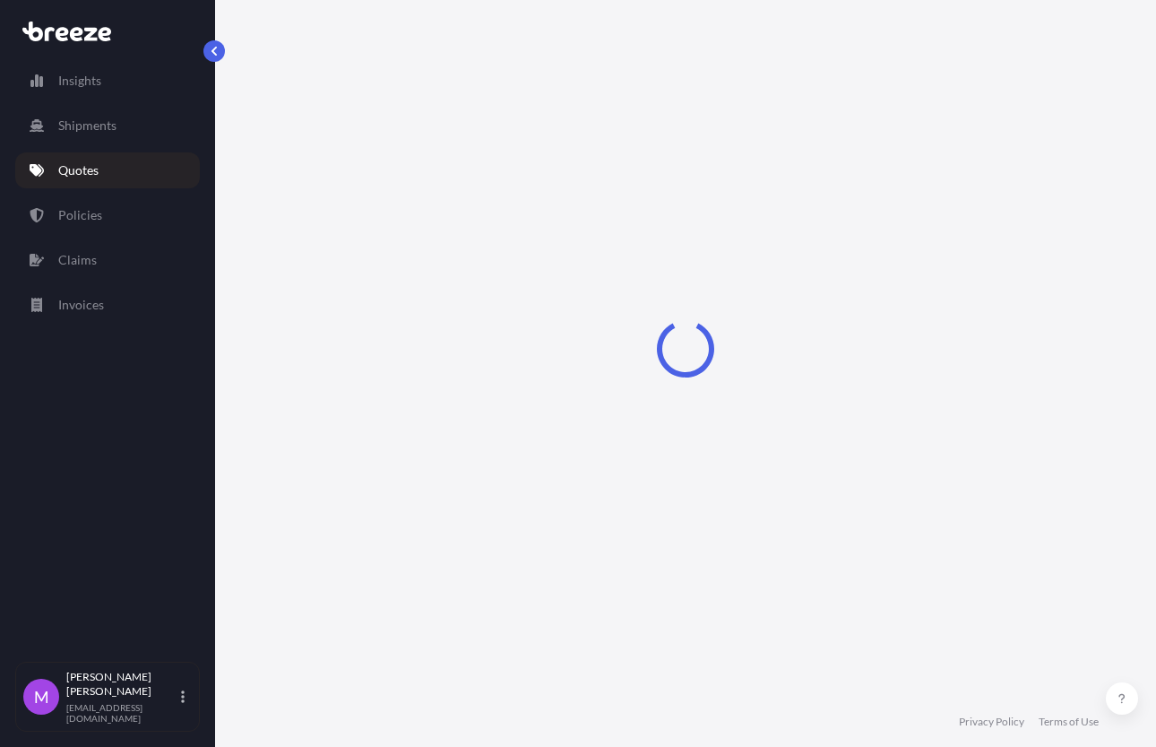
scroll to position [29, 0]
select select "Road"
select select "1"
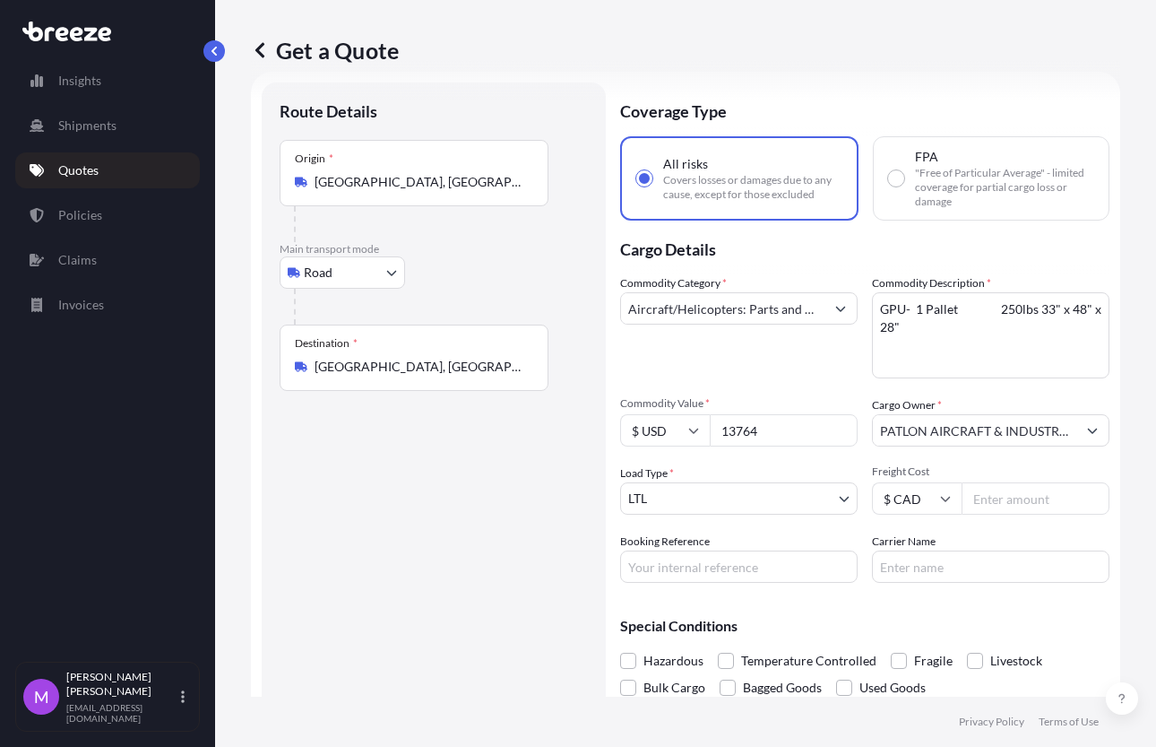
click at [713, 580] on input "Booking Reference" at bounding box center [739, 566] width 238 height 32
paste input "Q0002313"
type input "Q0002313"
click at [743, 432] on input "13764" at bounding box center [784, 430] width 148 height 32
click at [698, 432] on div "$ USD" at bounding box center [665, 430] width 90 height 32
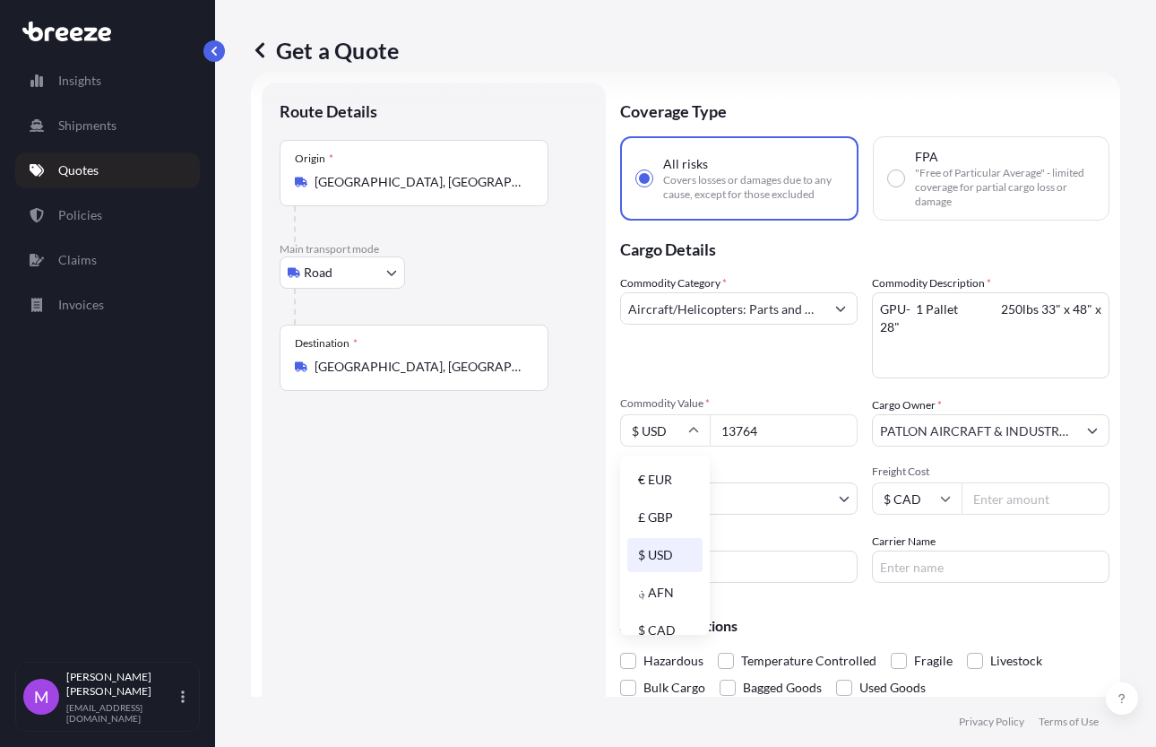
click at [661, 623] on div "$ CAD" at bounding box center [664, 630] width 75 height 34
type input "$ CAD"
click at [767, 438] on input "13764" at bounding box center [784, 430] width 148 height 32
drag, startPoint x: 728, startPoint y: 427, endPoint x: 712, endPoint y: 443, distance: 22.8
click at [635, 423] on div "$ CAD 13764" at bounding box center [739, 430] width 238 height 32
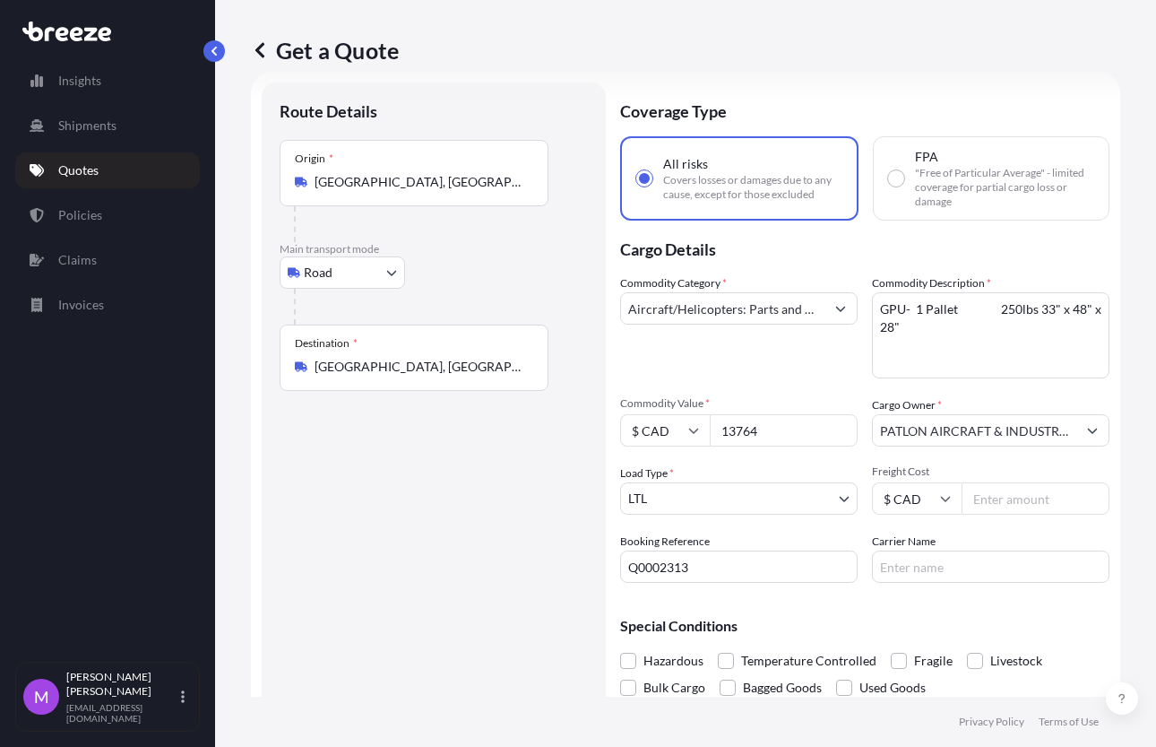
paste input "63665.49"
type input "163665.49"
click at [939, 337] on textarea "GPU- 1 Pallet 250lbs 33" x 48" x 28"" at bounding box center [991, 335] width 238 height 86
paste textarea "THIS WILL BE IN AN EXPORT BOX, SOLID CRATE (FORKLIFT HOLES) UN3481 LITHIUM-ION …"
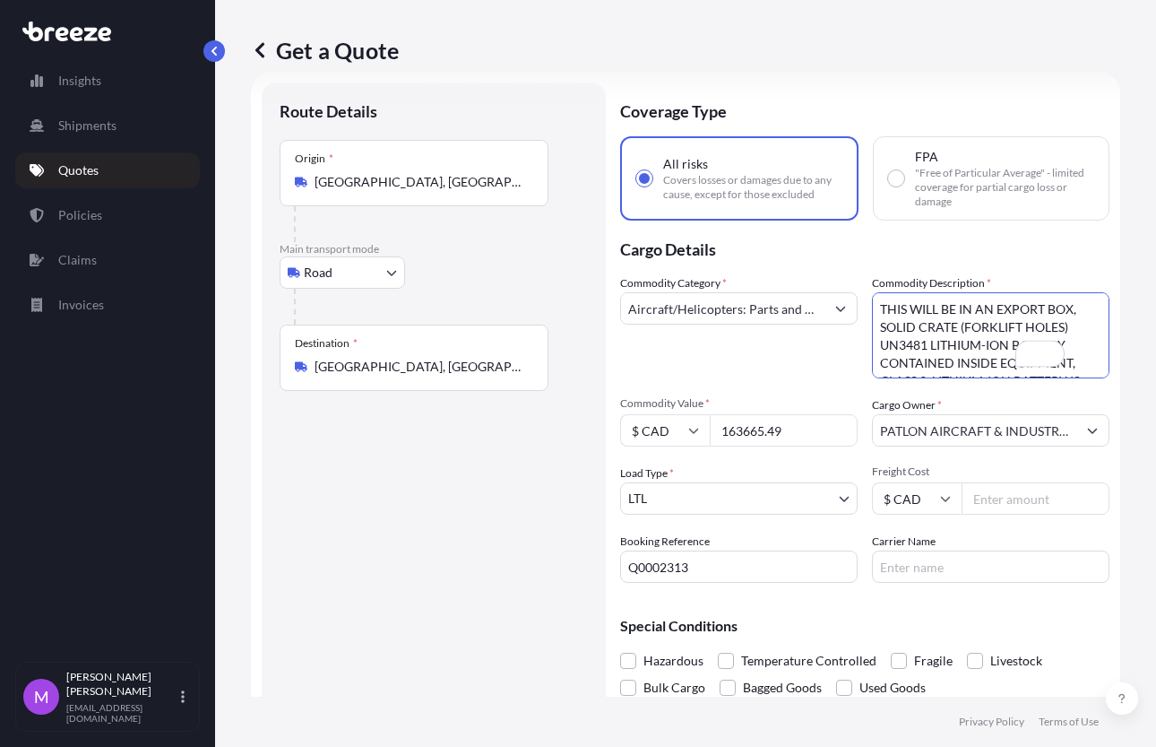
scroll to position [65, 0]
click at [971, 357] on textarea "GPU- 1 Pallet 250lbs 33" x 48" x 28"" at bounding box center [991, 335] width 238 height 86
click at [913, 354] on textarea "GPU- 1 Pallet 250lbs 33" x 48" x 28"" at bounding box center [991, 335] width 238 height 86
drag, startPoint x: 923, startPoint y: 346, endPoint x: 944, endPoint y: 350, distance: 21.1
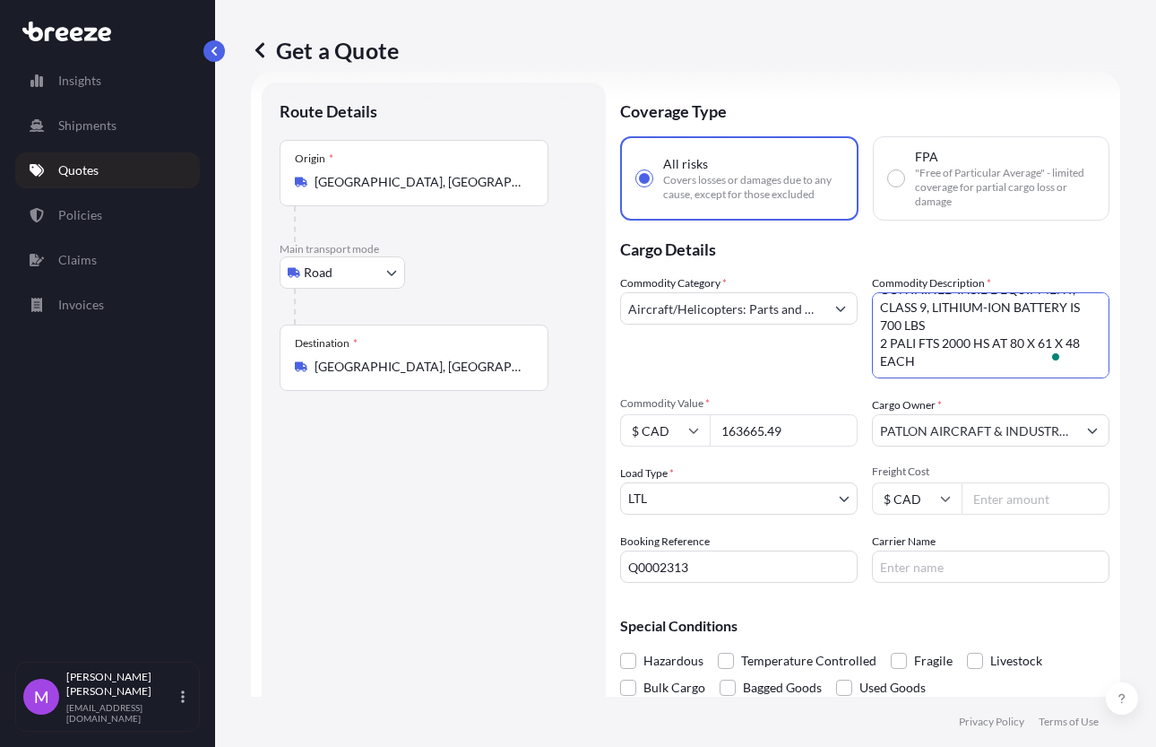
click at [925, 347] on textarea "GPU- 1 Pallet 250lbs 33" x 48" x 28"" at bounding box center [991, 335] width 238 height 86
click at [903, 344] on textarea "GPU- 1 Pallet 250lbs 33" x 48" x 28"" at bounding box center [991, 335] width 238 height 86
drag, startPoint x: 937, startPoint y: 345, endPoint x: 881, endPoint y: 341, distance: 55.7
click at [881, 341] on textarea "GPU- 1 Pallet 250lbs 33" x 48" x 28"" at bounding box center [991, 335] width 238 height 86
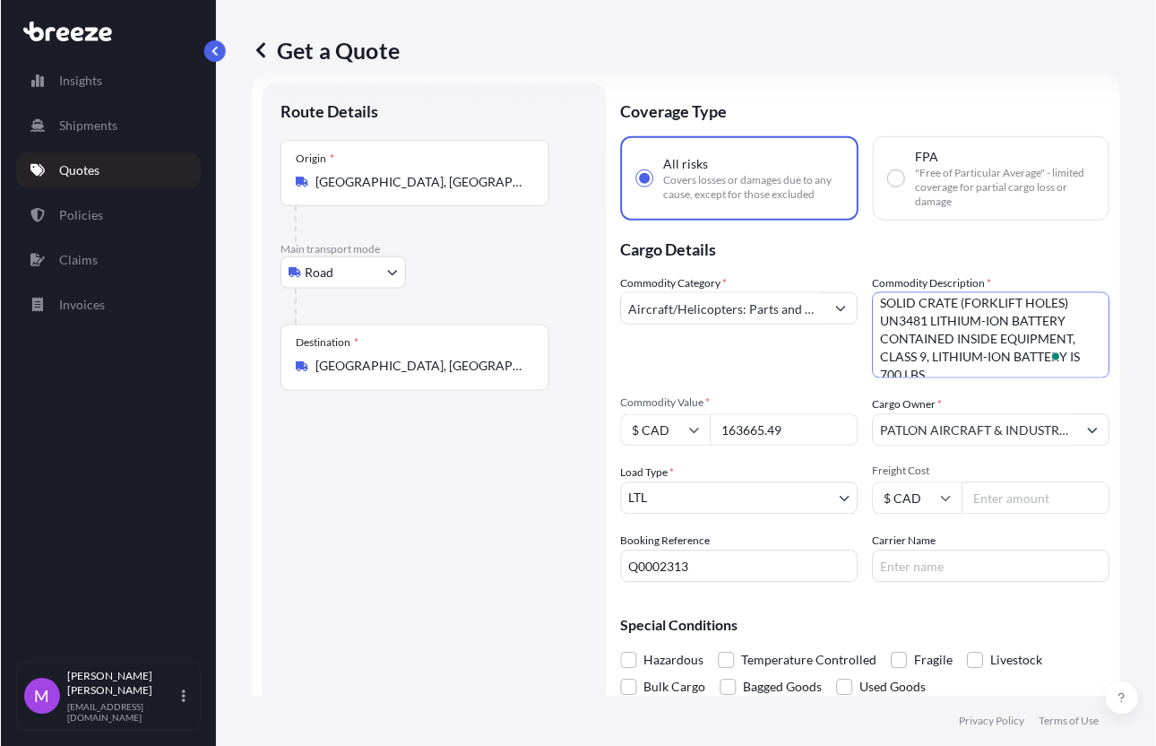
scroll to position [0, 0]
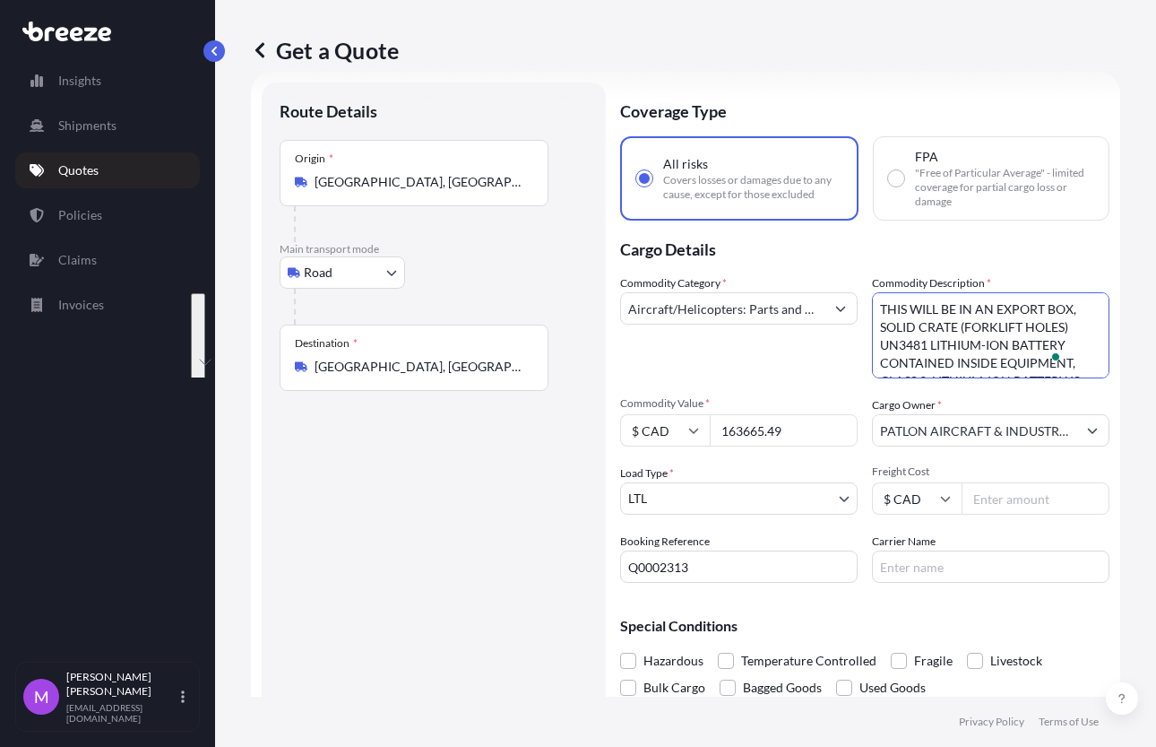
drag, startPoint x: 941, startPoint y: 360, endPoint x: 845, endPoint y: 298, distance: 114.6
click at [845, 298] on div "Commodity Category * Aircraft/Helicopters: Parts and Accessories, but excluding…" at bounding box center [864, 428] width 489 height 308
type textarea "THIS WILL BE IN AN EXPORT BOX, SOLID CRATE (FORKLIFT HOLES) UN3481 LITHIUM-ION …"
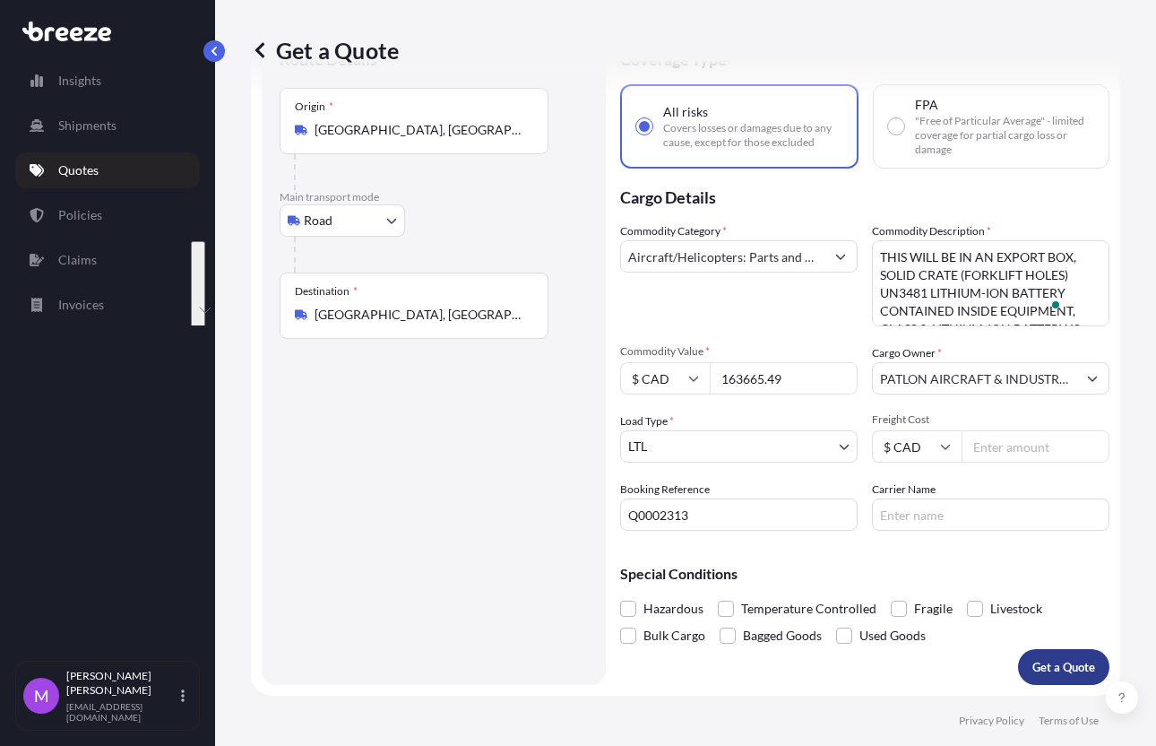
click at [1050, 671] on p "Get a Quote" at bounding box center [1064, 667] width 63 height 18
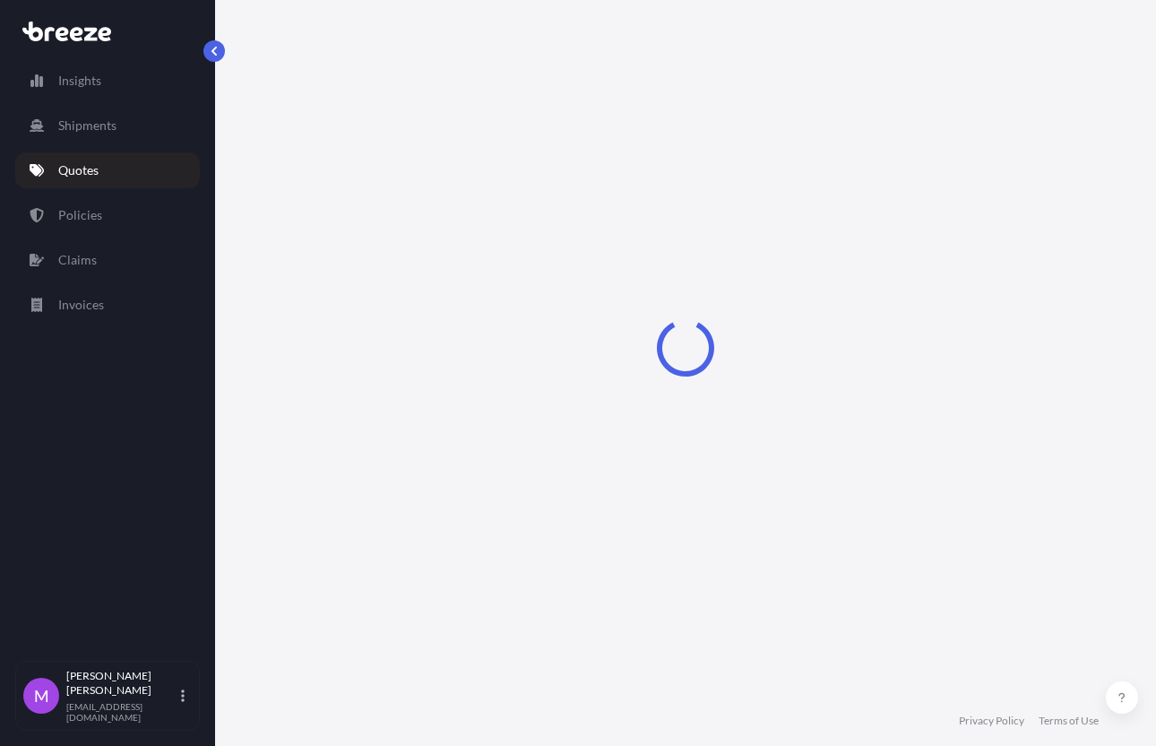
select select "Road"
select select "1"
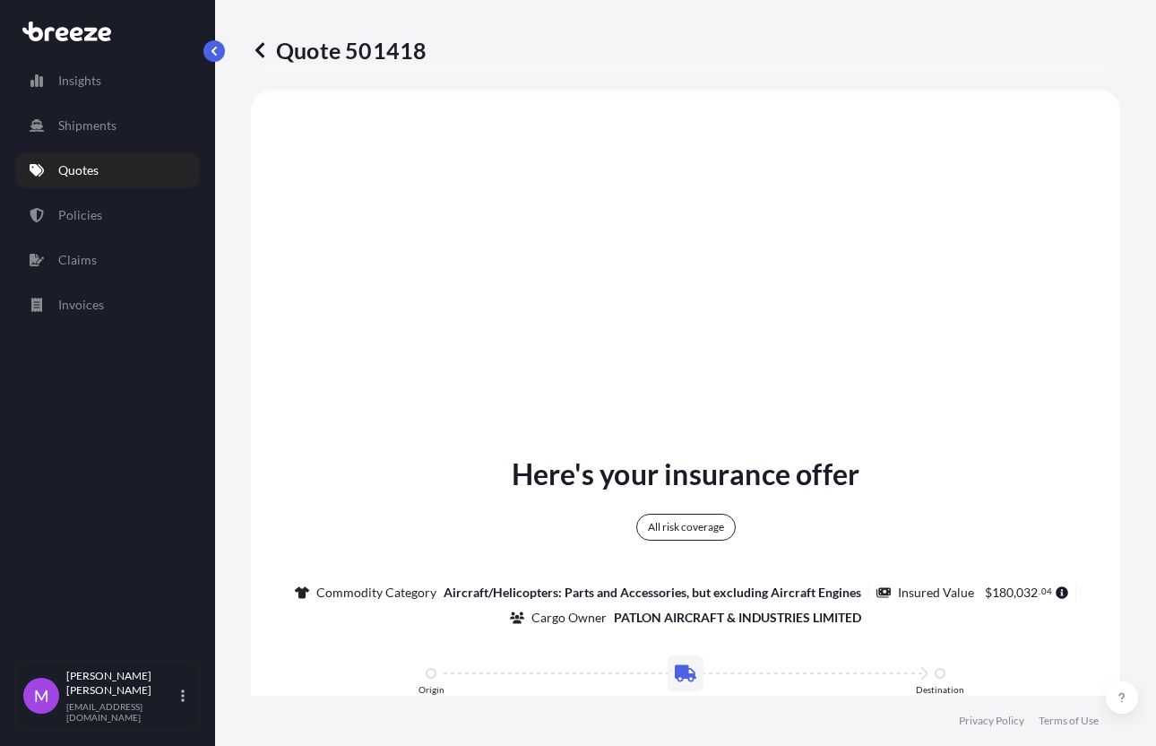
scroll to position [1041, 0]
